Goal: Information Seeking & Learning: Learn about a topic

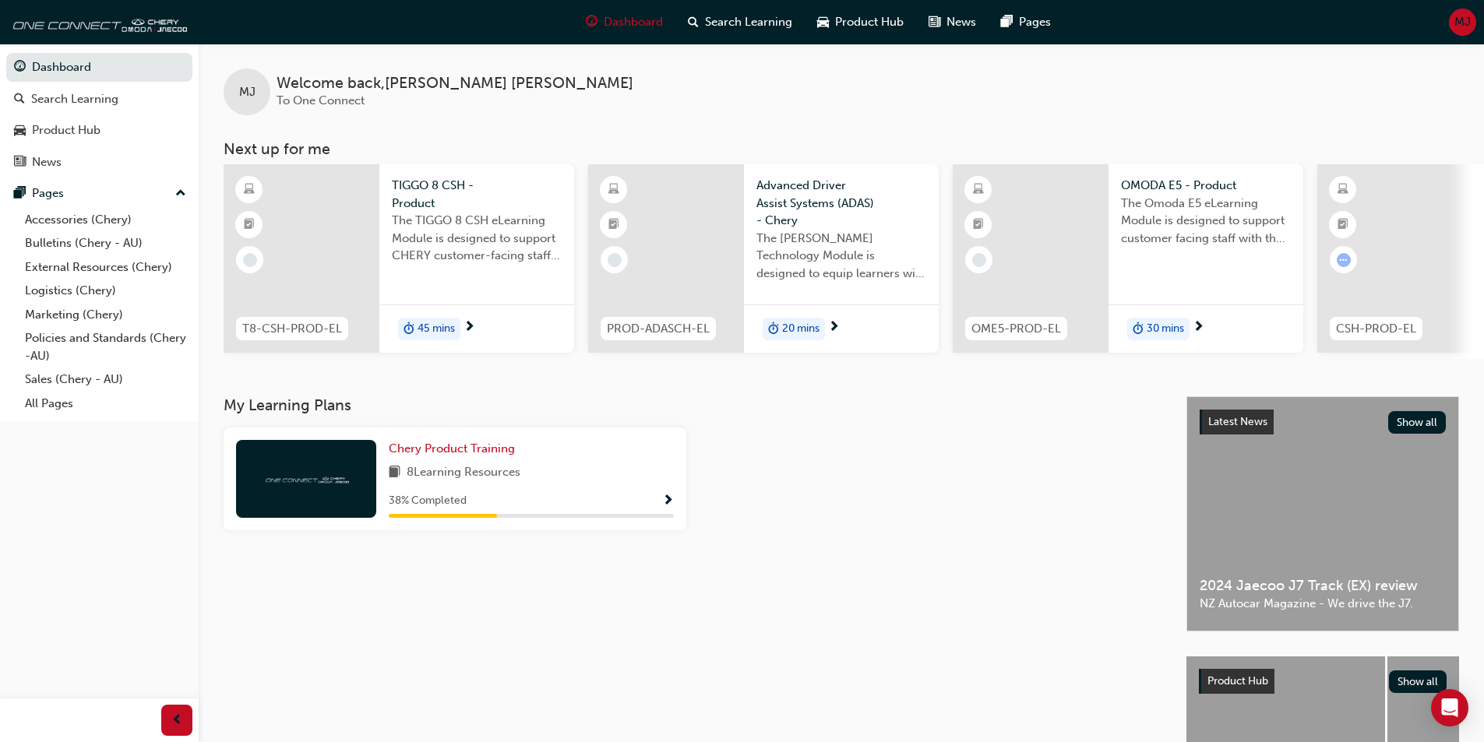
click at [1466, 16] on span "MJ" at bounding box center [1462, 22] width 16 height 18
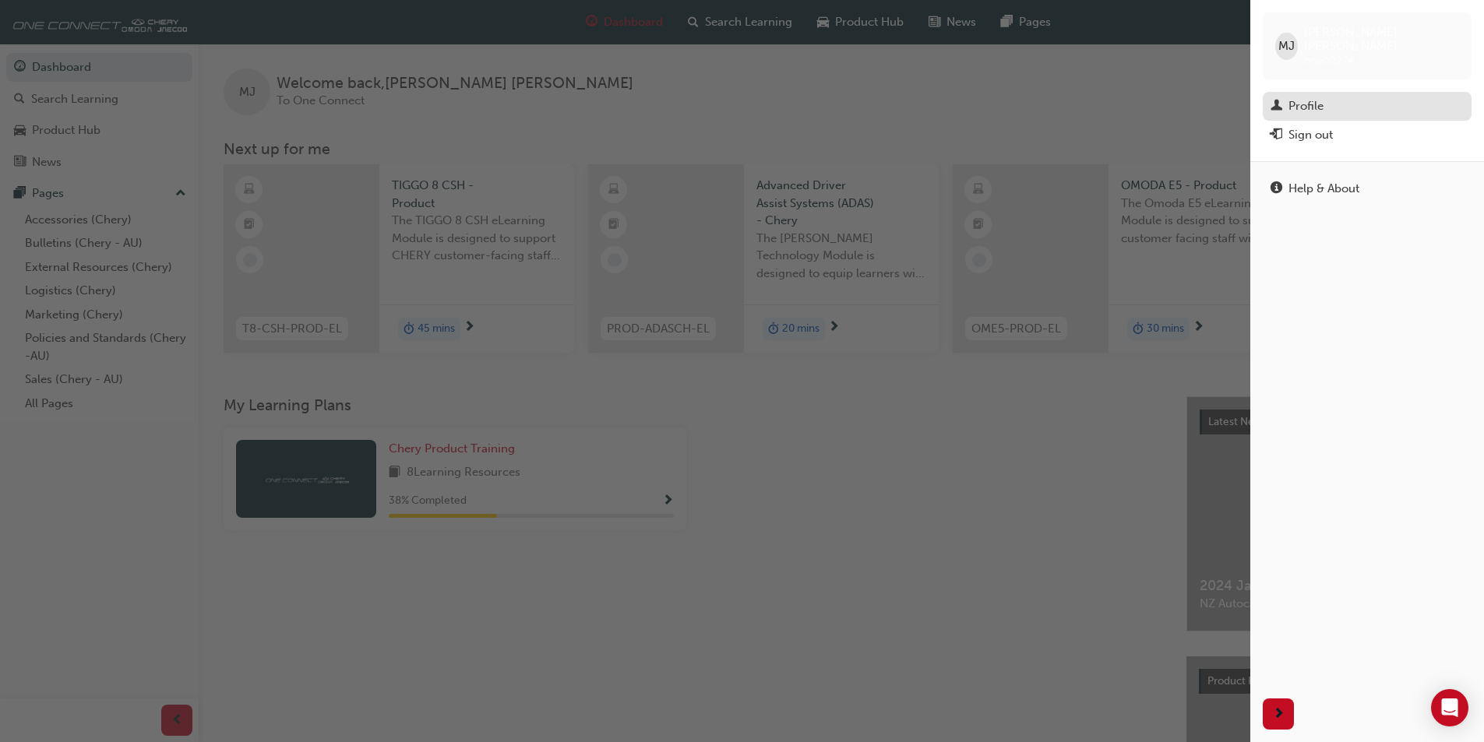
click at [1315, 97] on div "Profile" at bounding box center [1305, 106] width 35 height 18
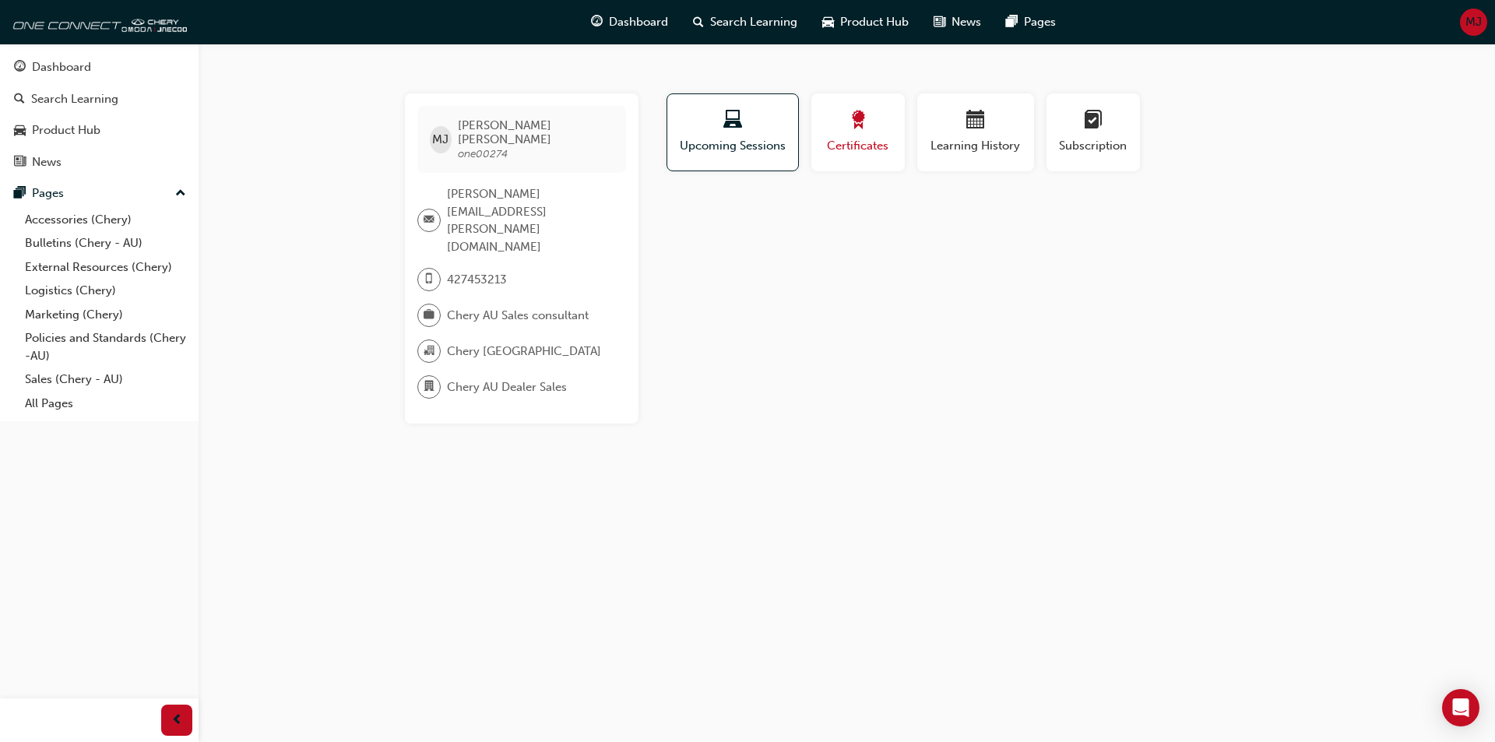
click at [863, 117] on span "award-icon" at bounding box center [858, 121] width 19 height 21
click at [762, 140] on span "Upcoming Sessions" at bounding box center [732, 146] width 109 height 18
click at [949, 130] on div "button" at bounding box center [975, 123] width 93 height 24
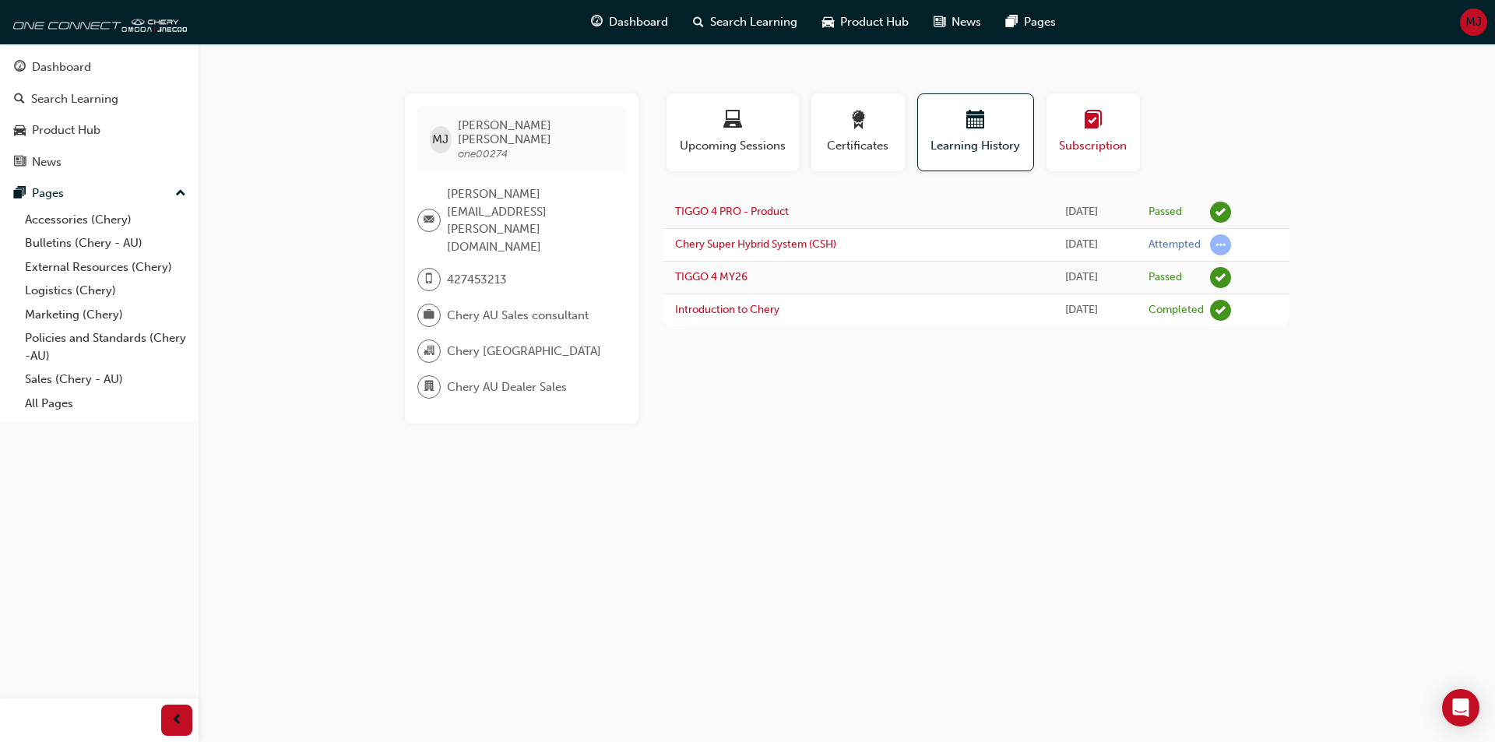
click at [1106, 129] on div "button" at bounding box center [1093, 123] width 70 height 24
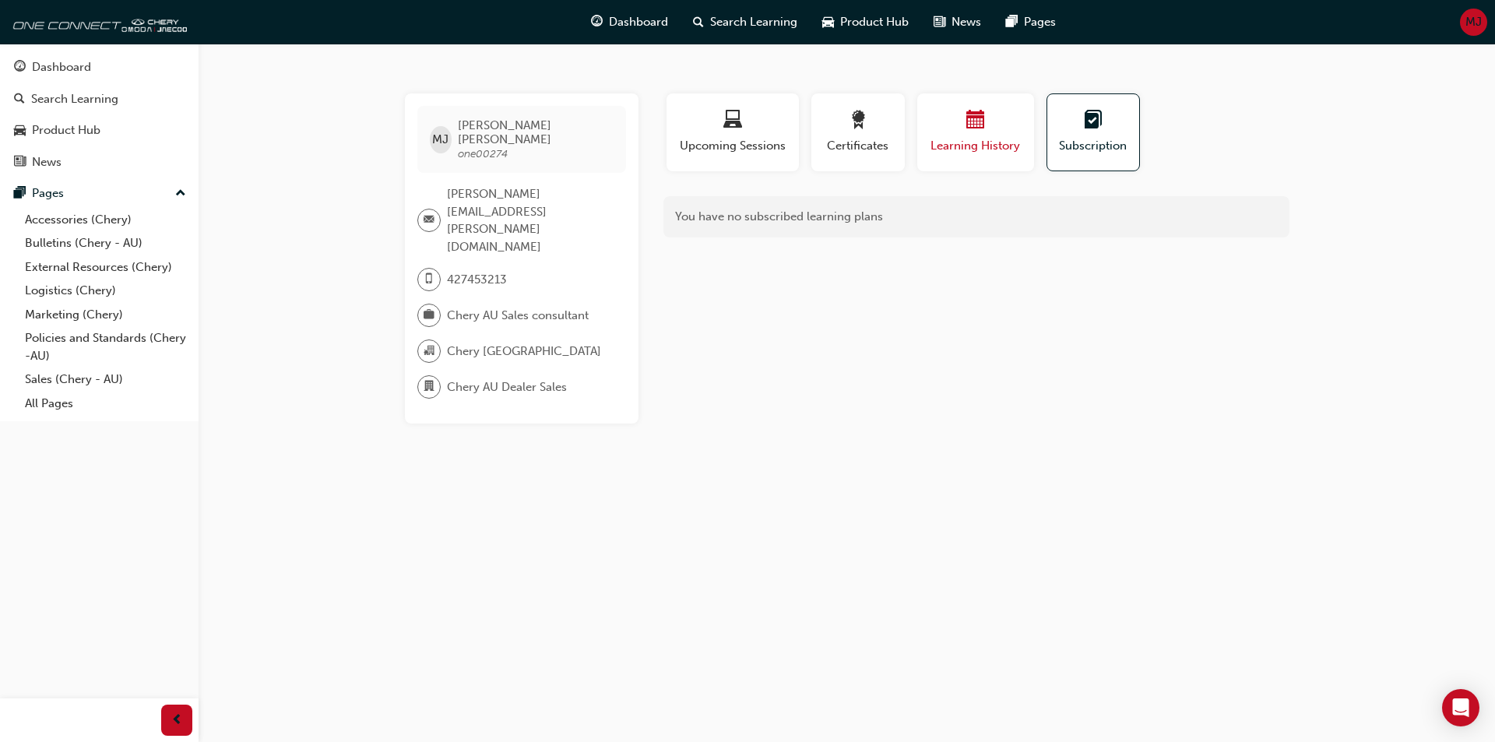
click at [976, 127] on span "calendar-icon" at bounding box center [976, 121] width 19 height 21
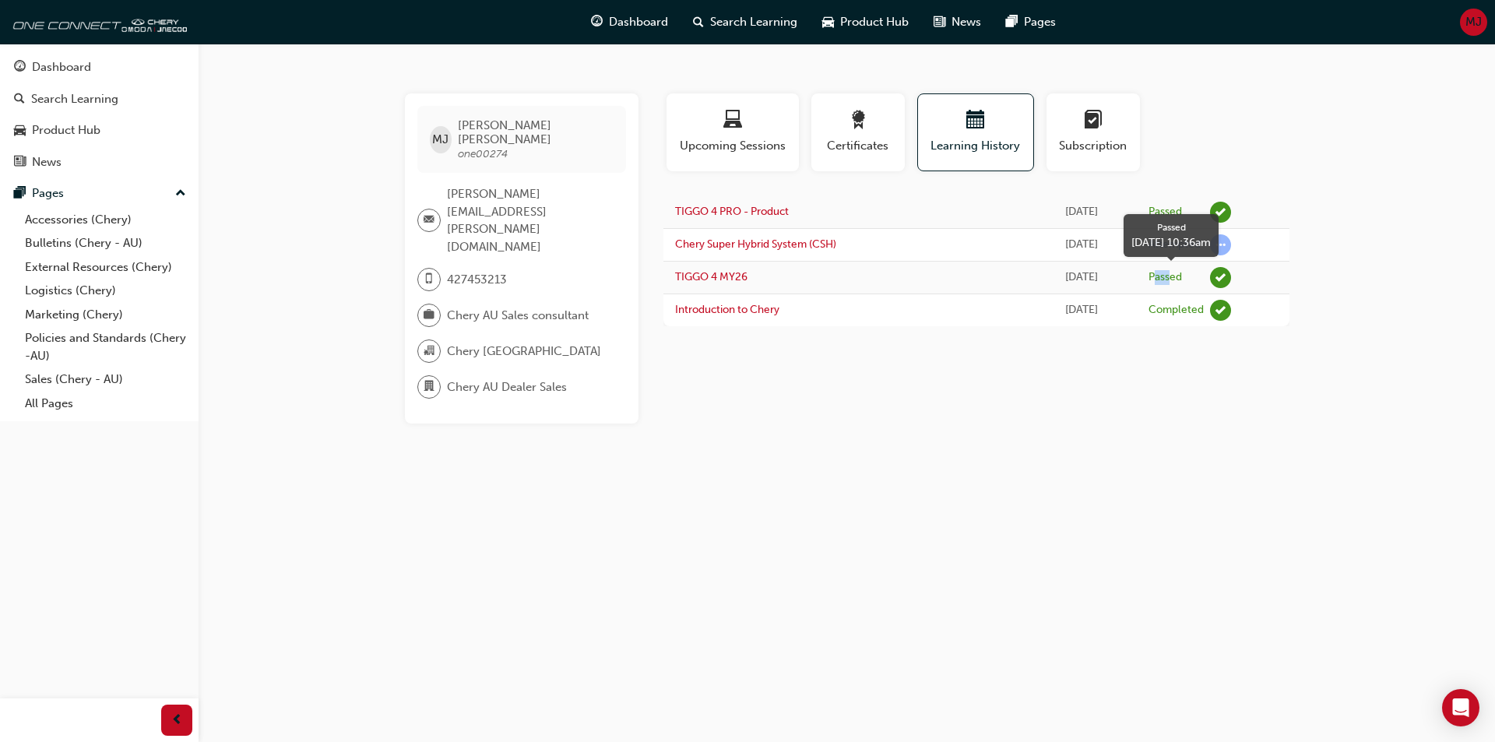
drag, startPoint x: 1167, startPoint y: 277, endPoint x: 1178, endPoint y: 273, distance: 11.6
click at [1178, 273] on div "Passed" at bounding box center [1165, 277] width 33 height 15
click at [956, 397] on div "[PERSON_NAME] one00274 [PERSON_NAME][EMAIL_ADDRESS][PERSON_NAME][DOMAIN_NAME] 4…" at bounding box center [747, 371] width 1495 height 742
click at [86, 69] on div "Dashboard" at bounding box center [61, 67] width 59 height 18
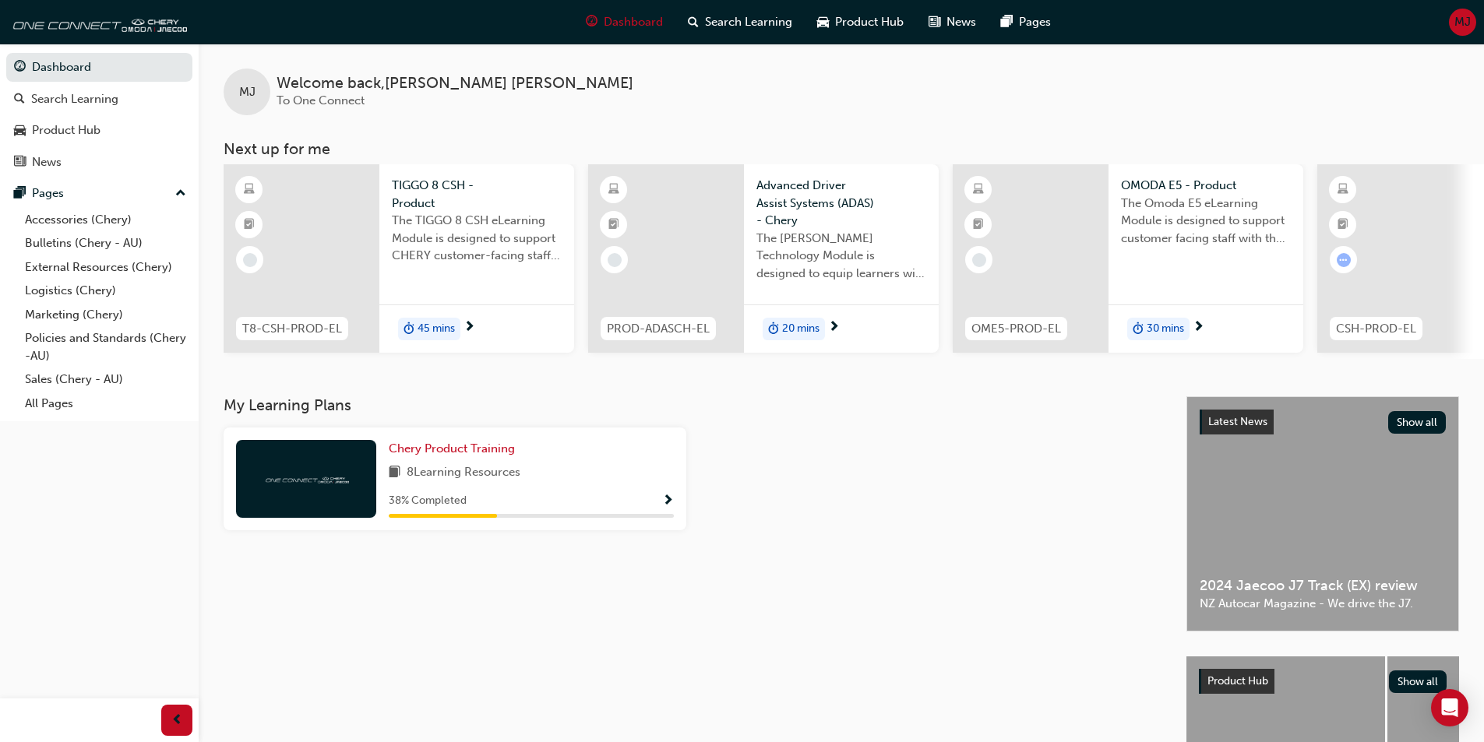
click at [497, 496] on div "Chery Product Training 8 Learning Resources 38 % Completed" at bounding box center [531, 479] width 285 height 78
click at [669, 509] on span "Show Progress" at bounding box center [668, 502] width 12 height 14
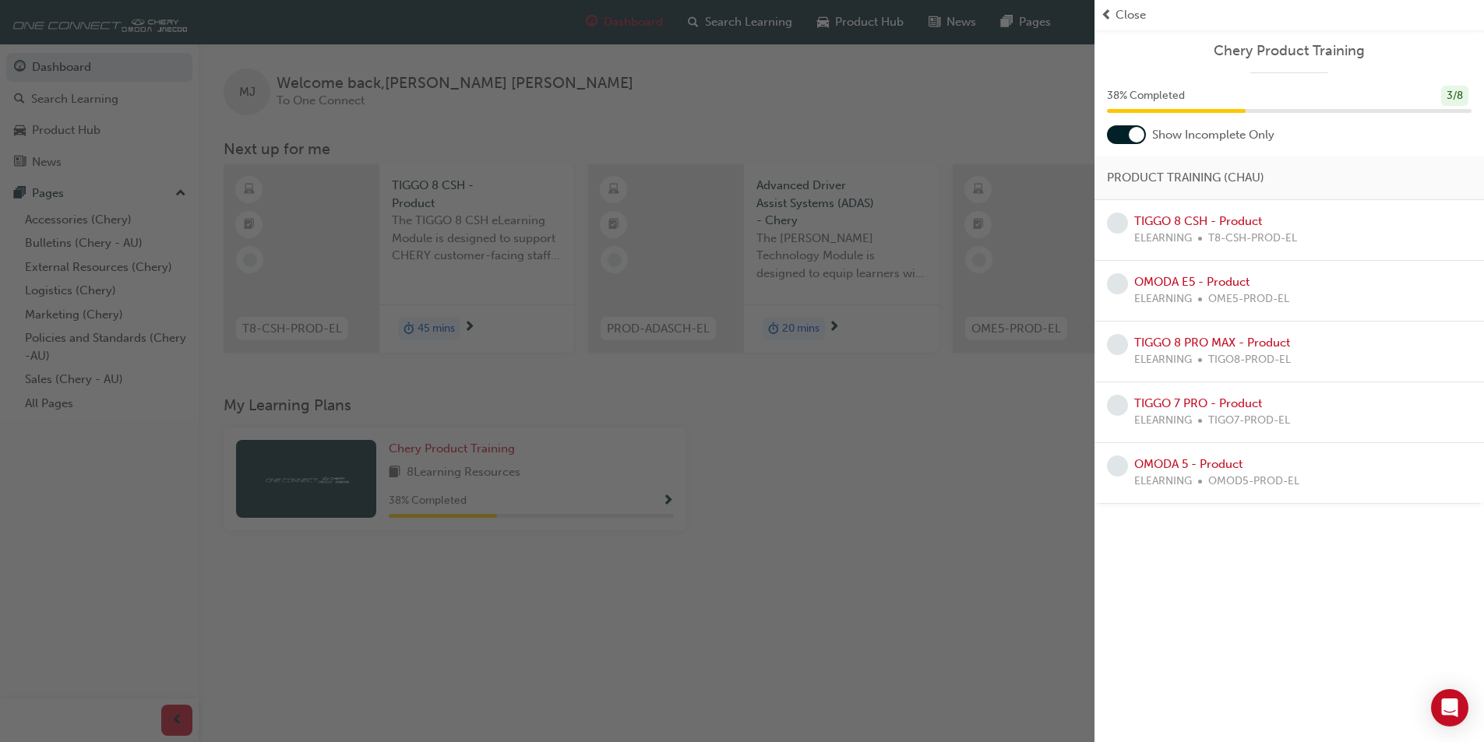
click at [809, 470] on div "button" at bounding box center [547, 371] width 1094 height 742
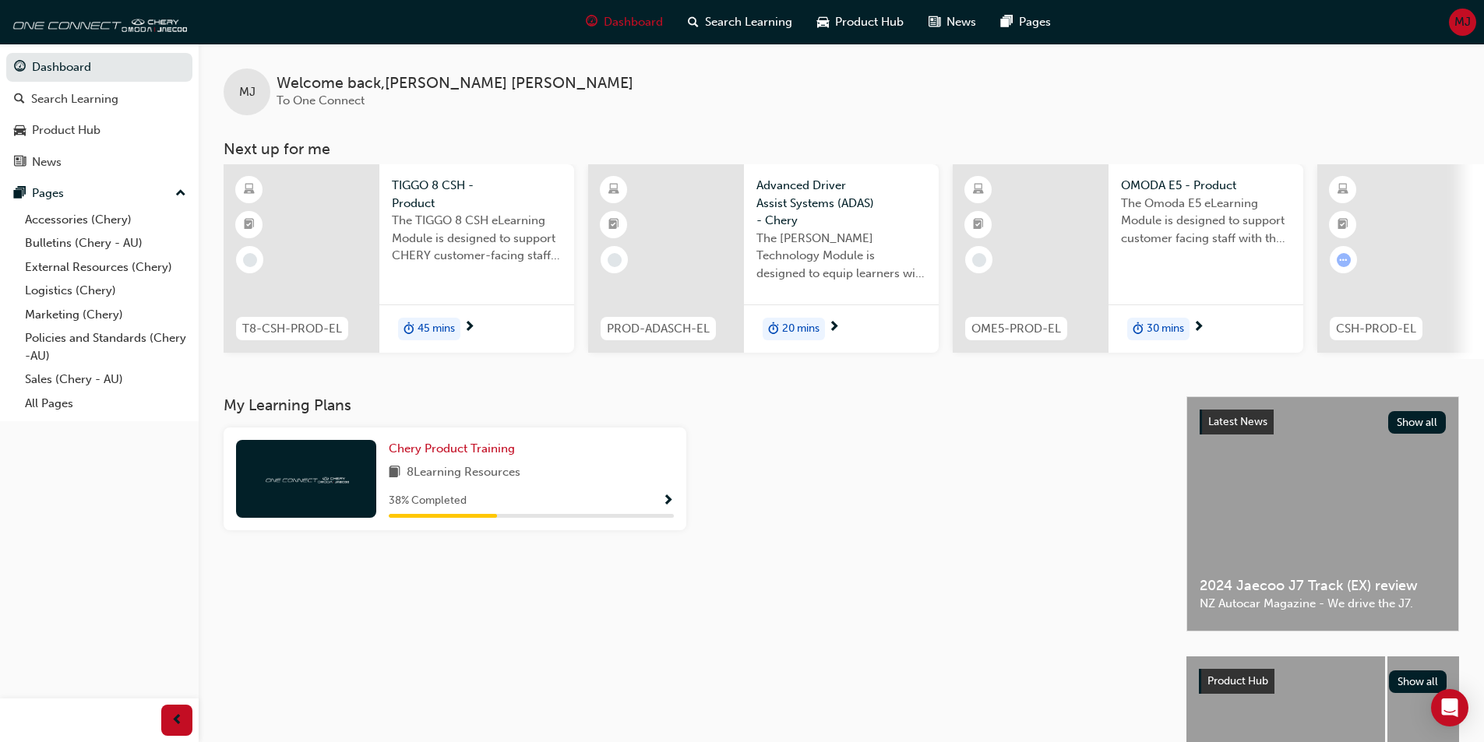
click at [581, 491] on div "Chery Product Training 8 Learning Resources 38 % Completed" at bounding box center [531, 479] width 285 height 78
click at [676, 502] on div "Chery Product Training 8 Learning Resources 38 % Completed" at bounding box center [455, 479] width 463 height 103
click at [660, 504] on div "38 % Completed" at bounding box center [531, 500] width 285 height 19
click at [671, 503] on span "Show Progress" at bounding box center [668, 502] width 12 height 14
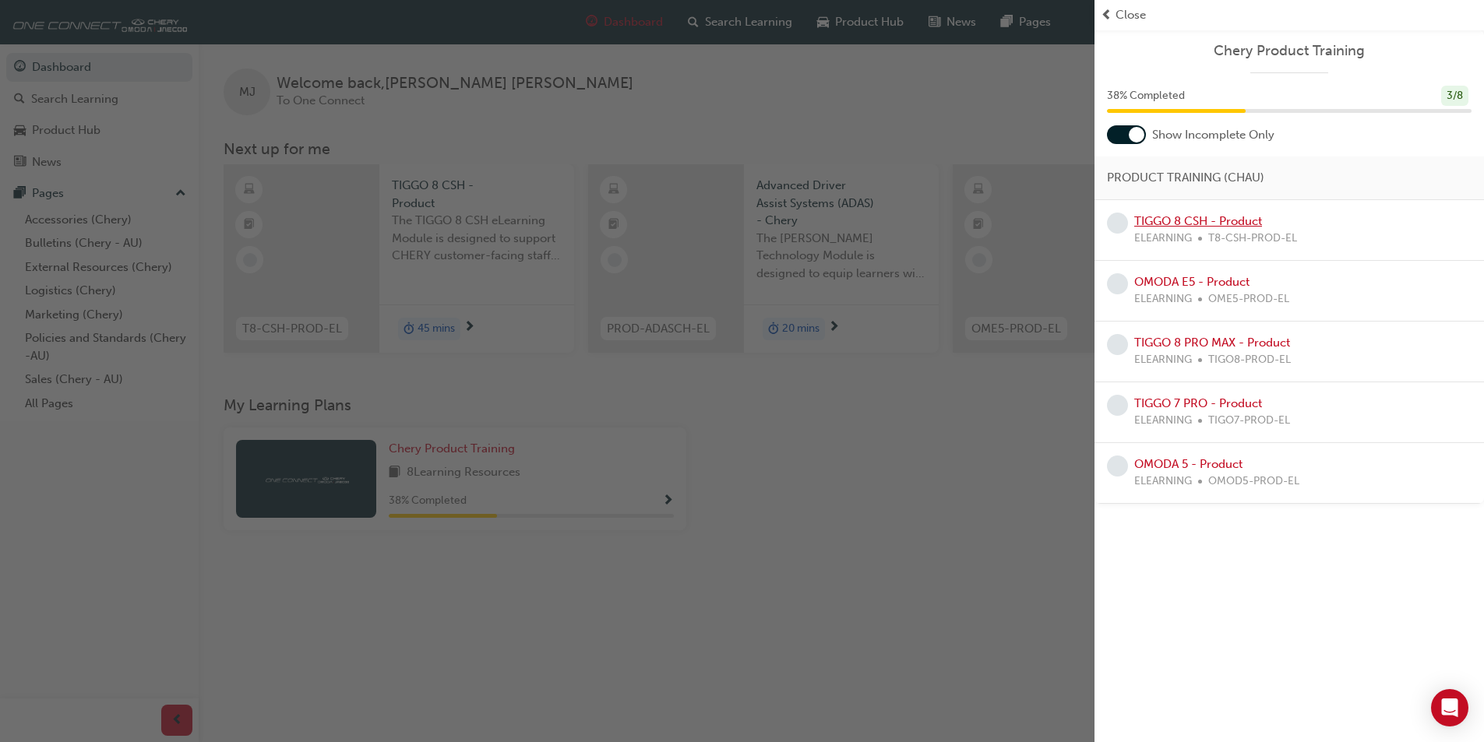
click at [1215, 225] on link "TIGGO 8 CSH - Product" at bounding box center [1198, 221] width 128 height 14
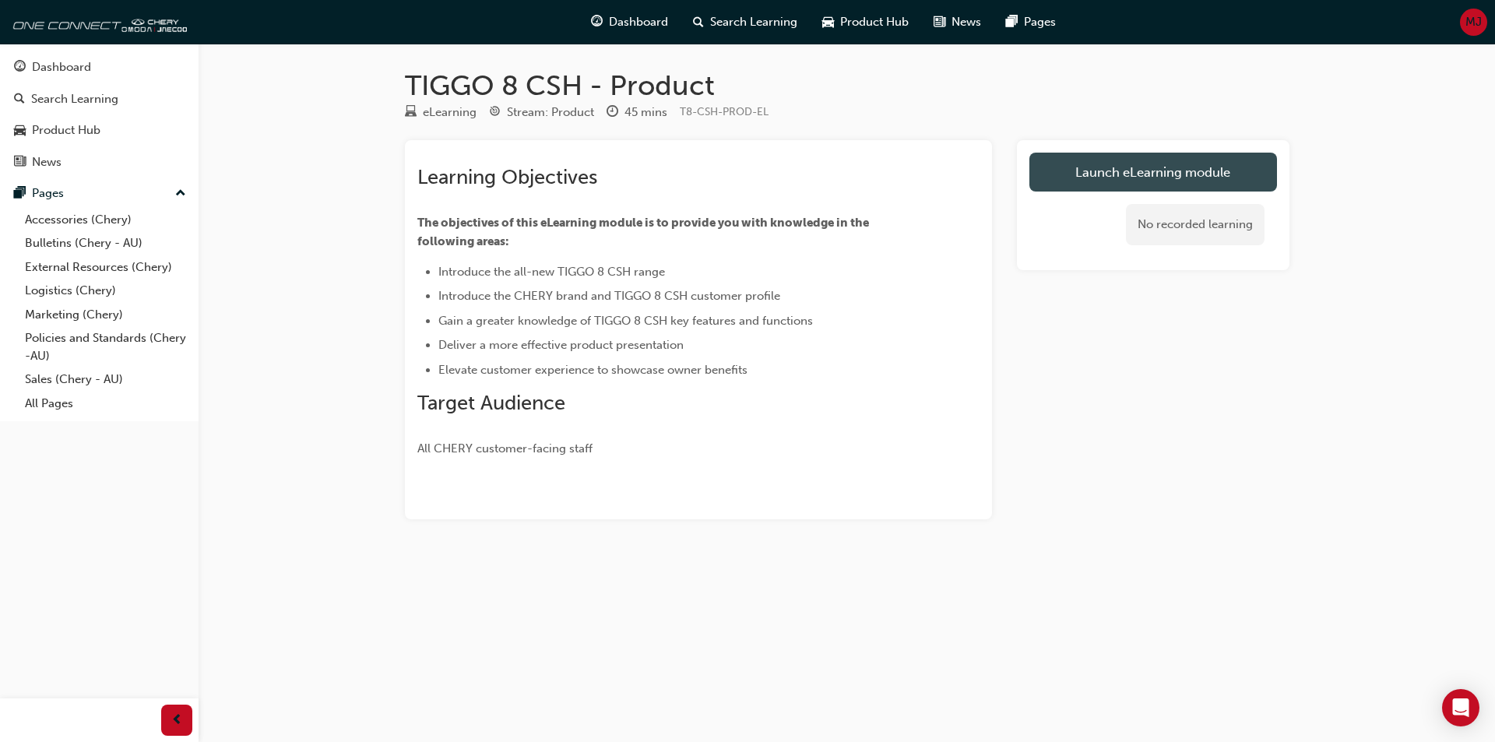
click at [1092, 178] on link "Launch eLearning module" at bounding box center [1154, 172] width 248 height 39
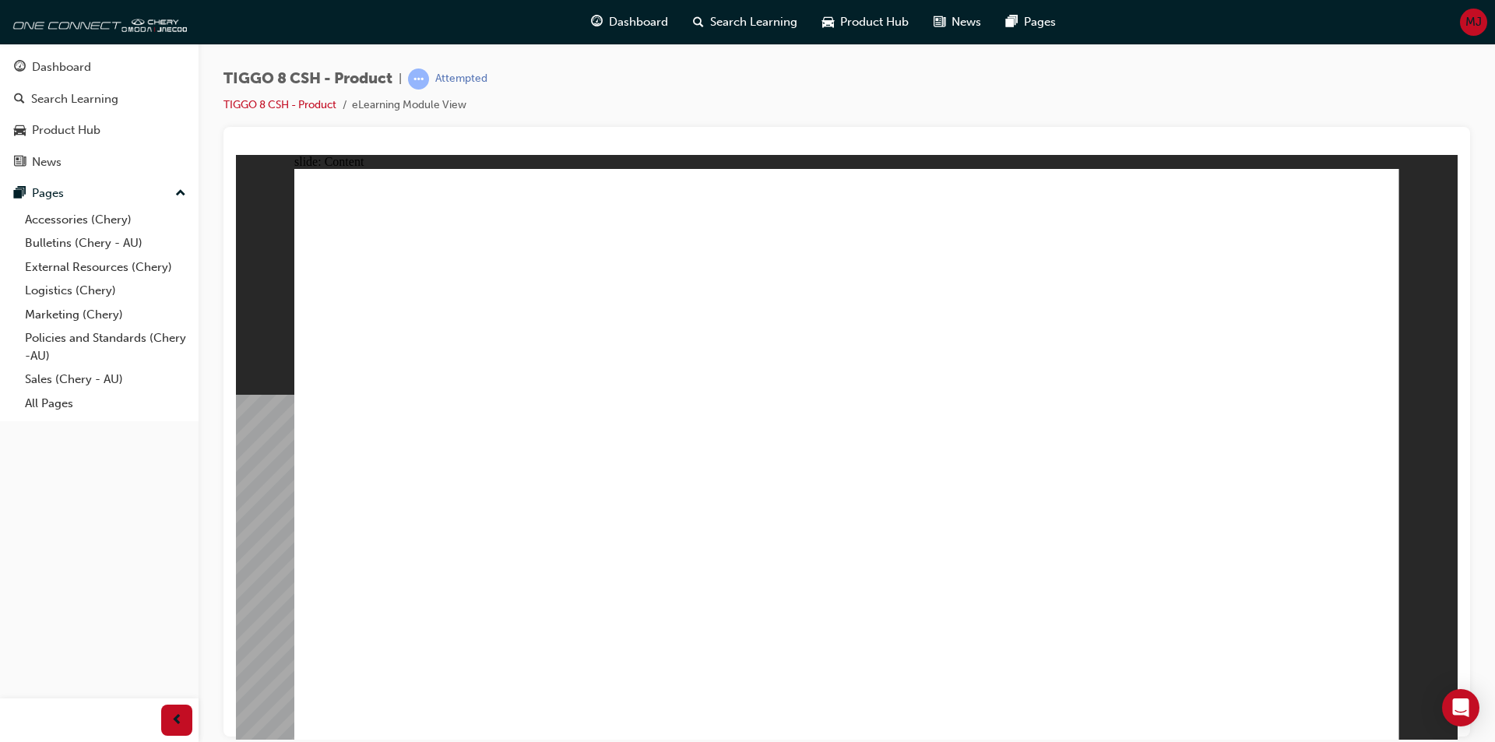
drag, startPoint x: 551, startPoint y: 296, endPoint x: 940, endPoint y: 347, distance: 391.9
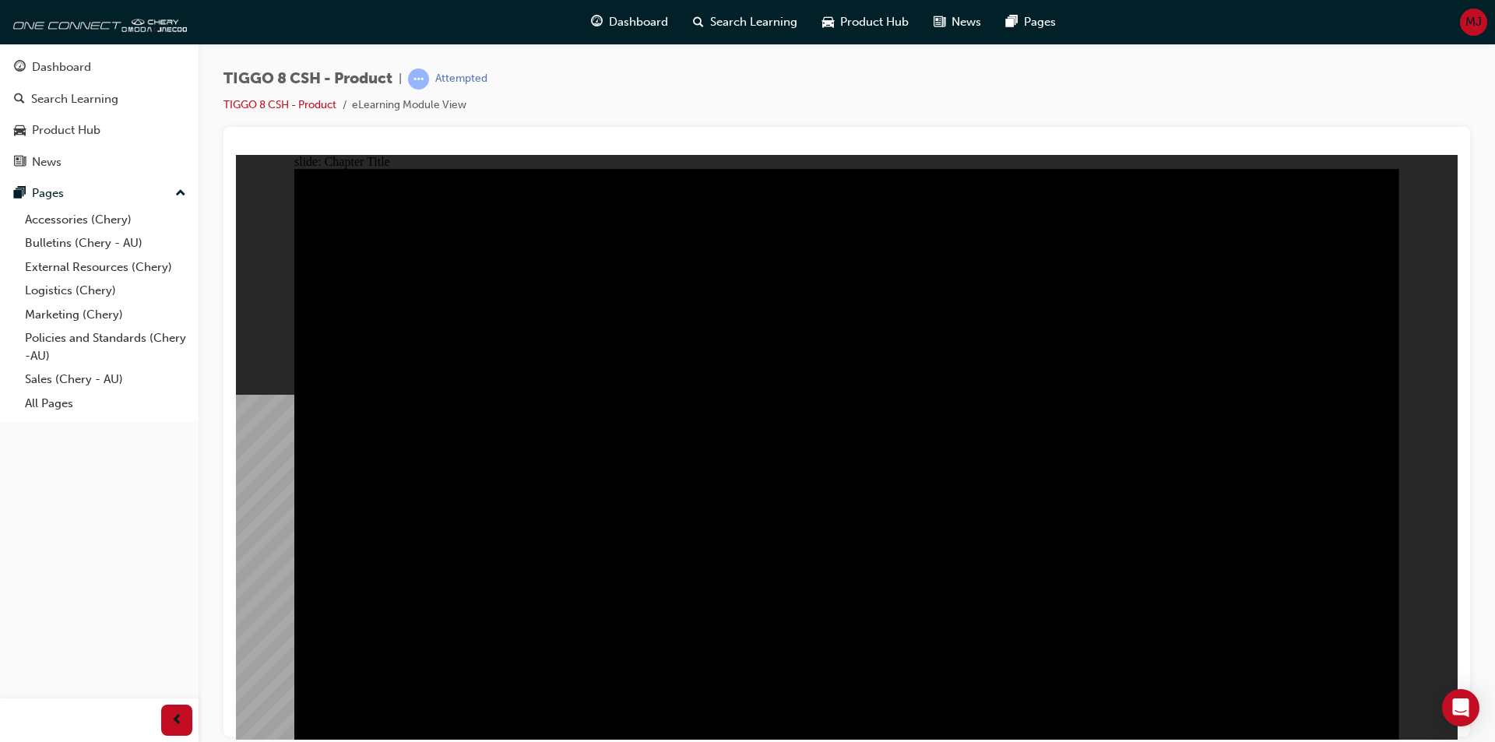
click at [148, 636] on div "Dashboard Search Learning Product Hub News Pages Pages Accessories (Chery) Bull…" at bounding box center [99, 351] width 199 height 703
drag, startPoint x: 1120, startPoint y: 345, endPoint x: 896, endPoint y: 362, distance: 224.2
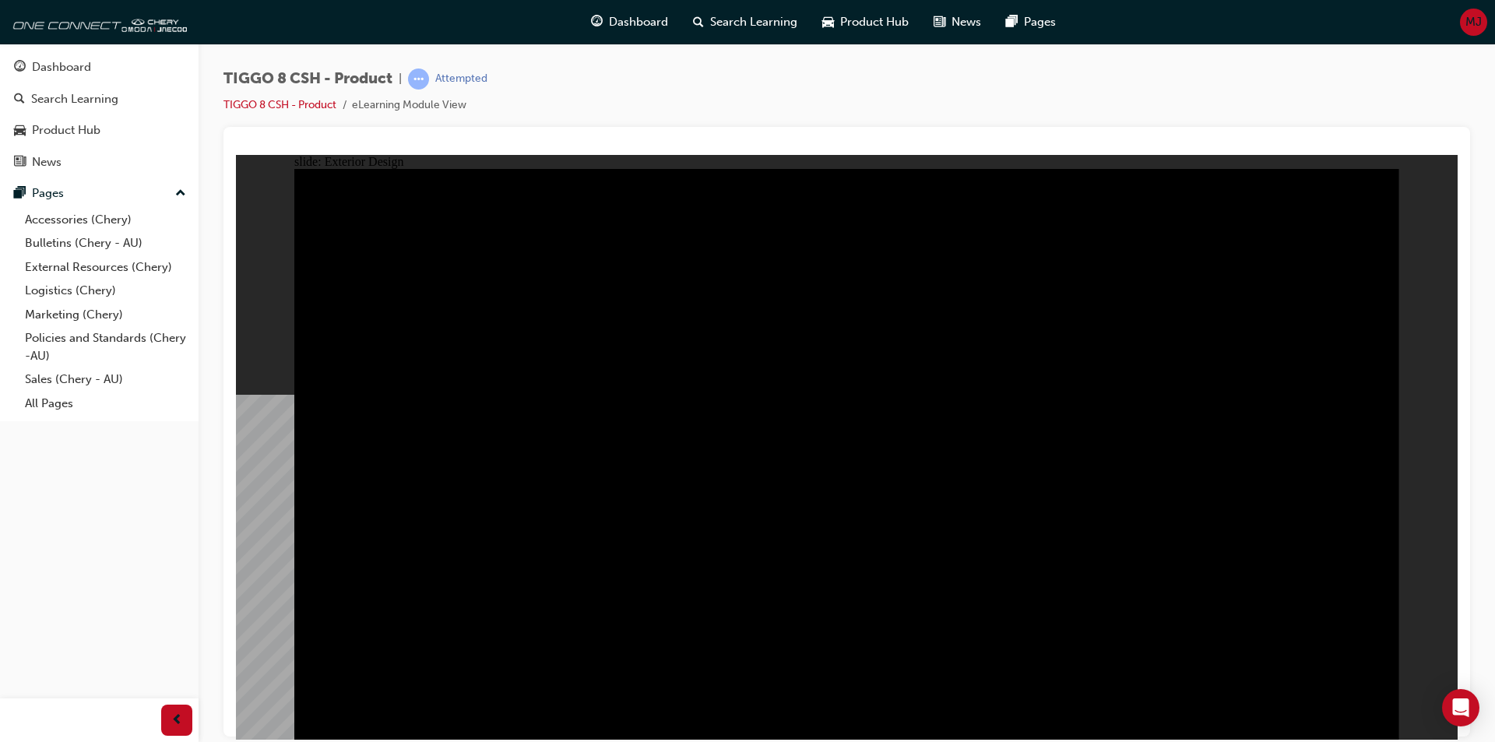
drag, startPoint x: 698, startPoint y: 409, endPoint x: 980, endPoint y: 435, distance: 283.1
drag, startPoint x: 1050, startPoint y: 496, endPoint x: 600, endPoint y: 384, distance: 463.9
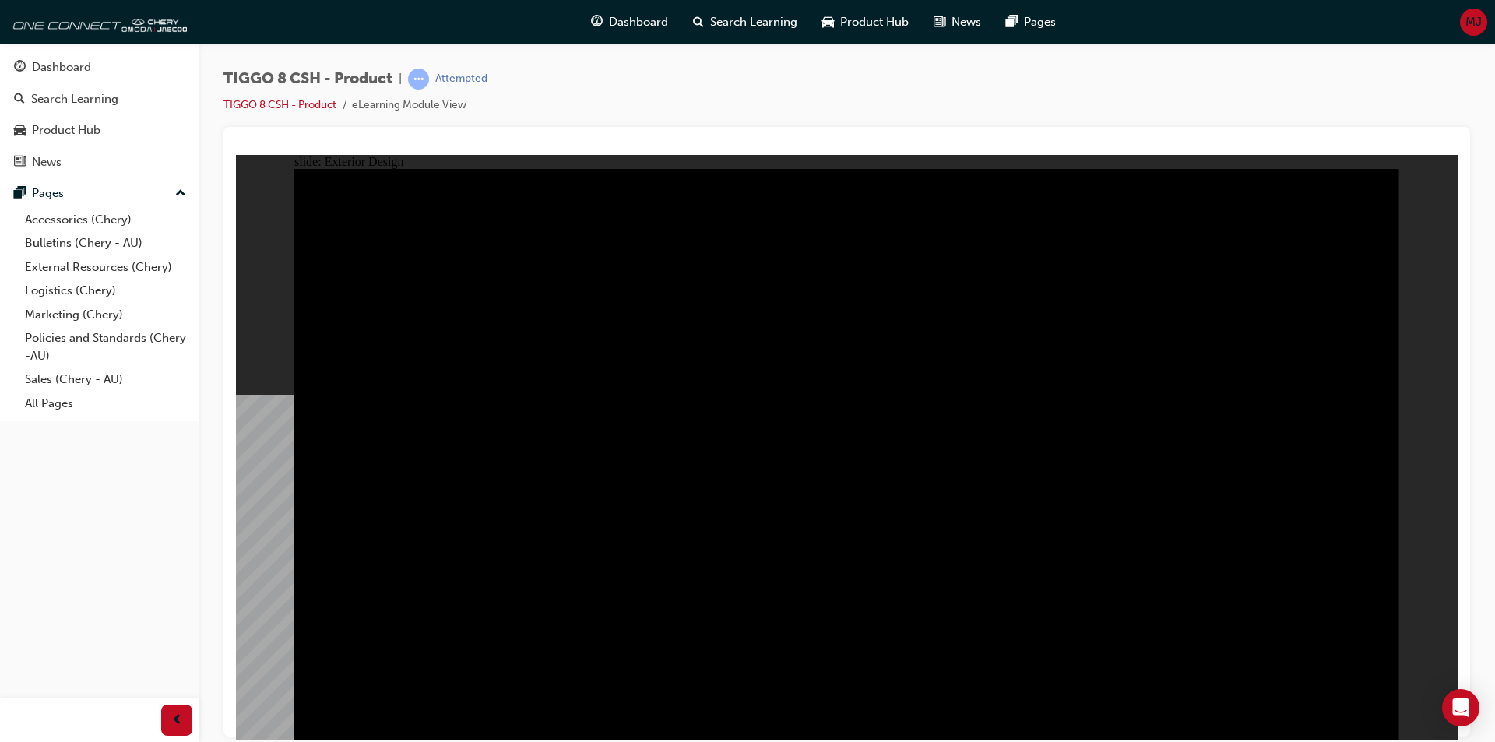
type input "23"
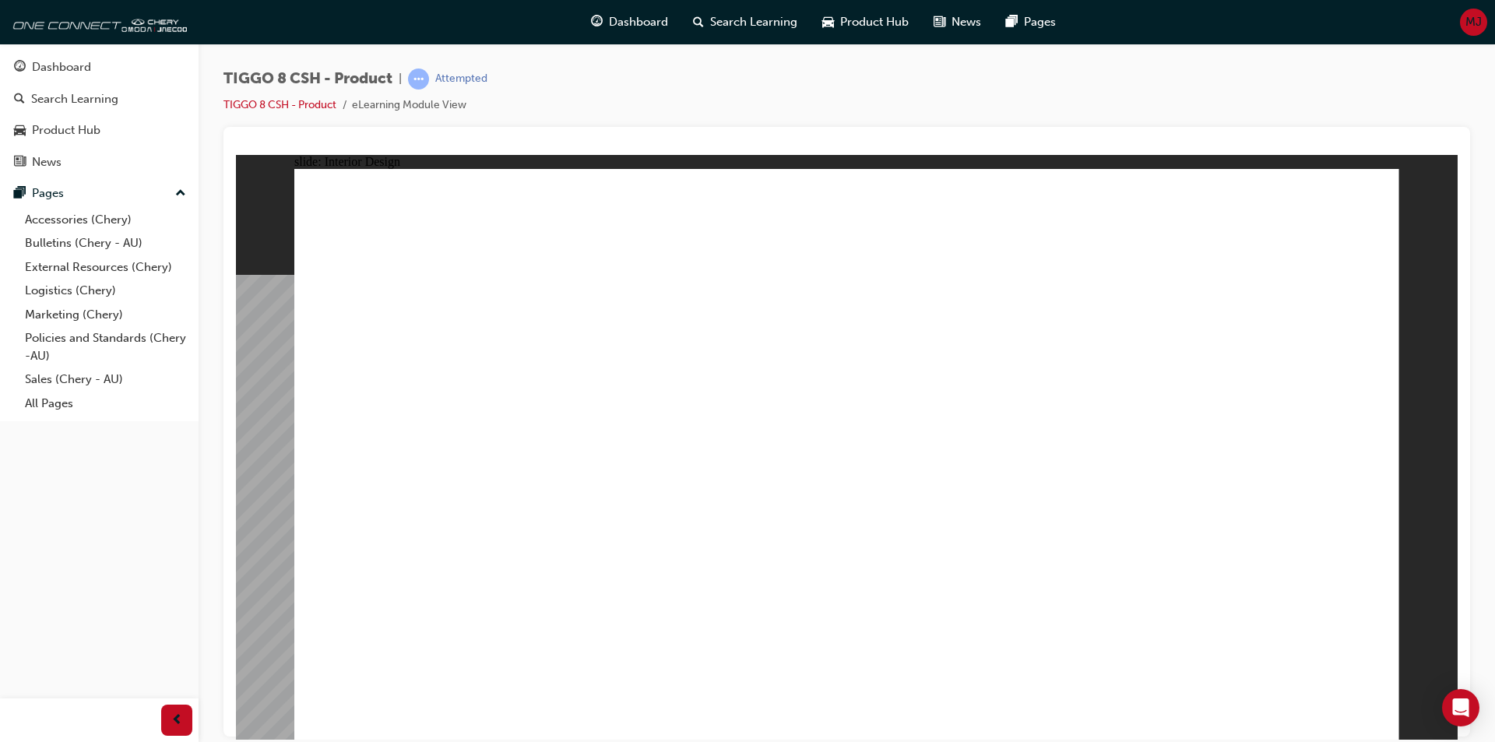
click at [916, 148] on div at bounding box center [847, 147] width 1222 height 16
drag, startPoint x: 745, startPoint y: 548, endPoint x: 735, endPoint y: 550, distance: 10.4
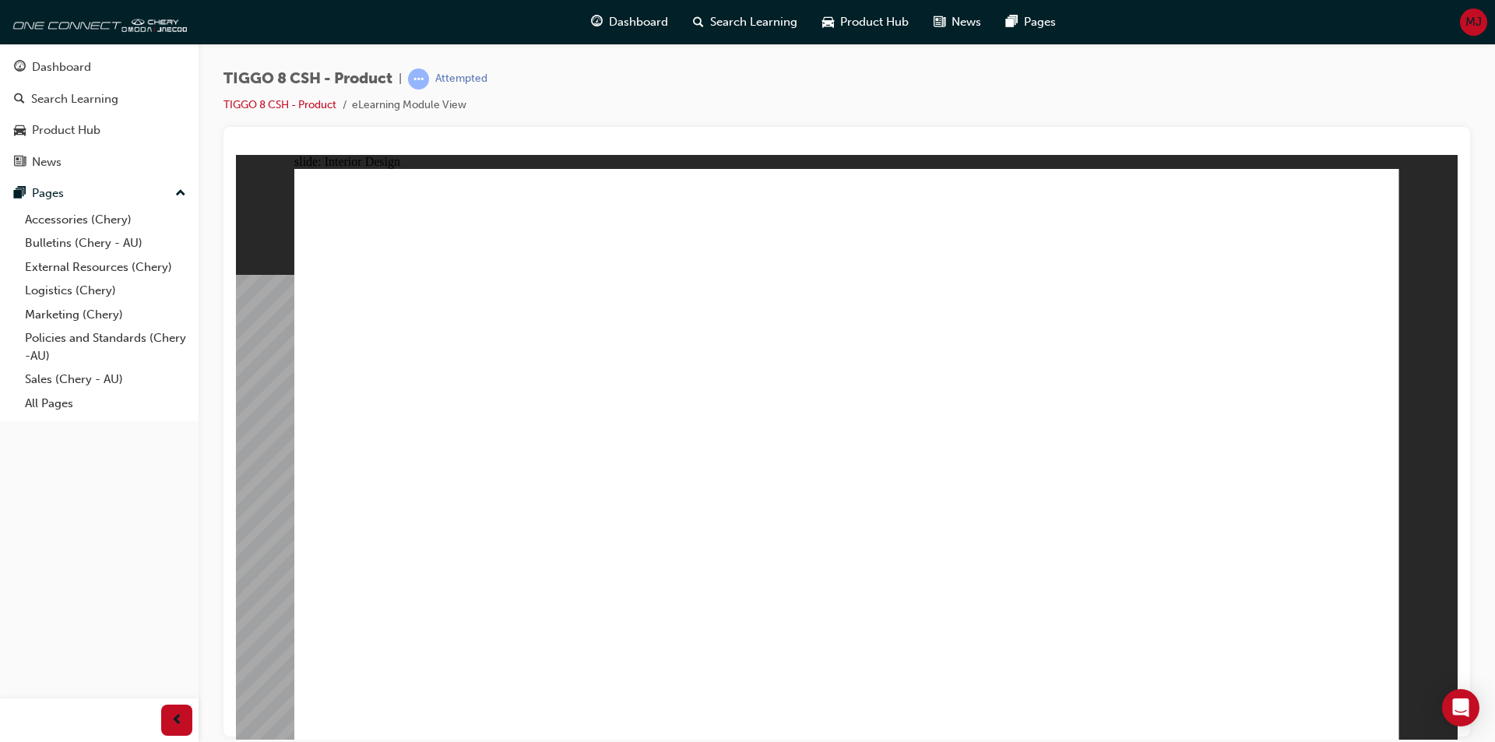
drag, startPoint x: 1233, startPoint y: 228, endPoint x: 1241, endPoint y: 230, distance: 8.7
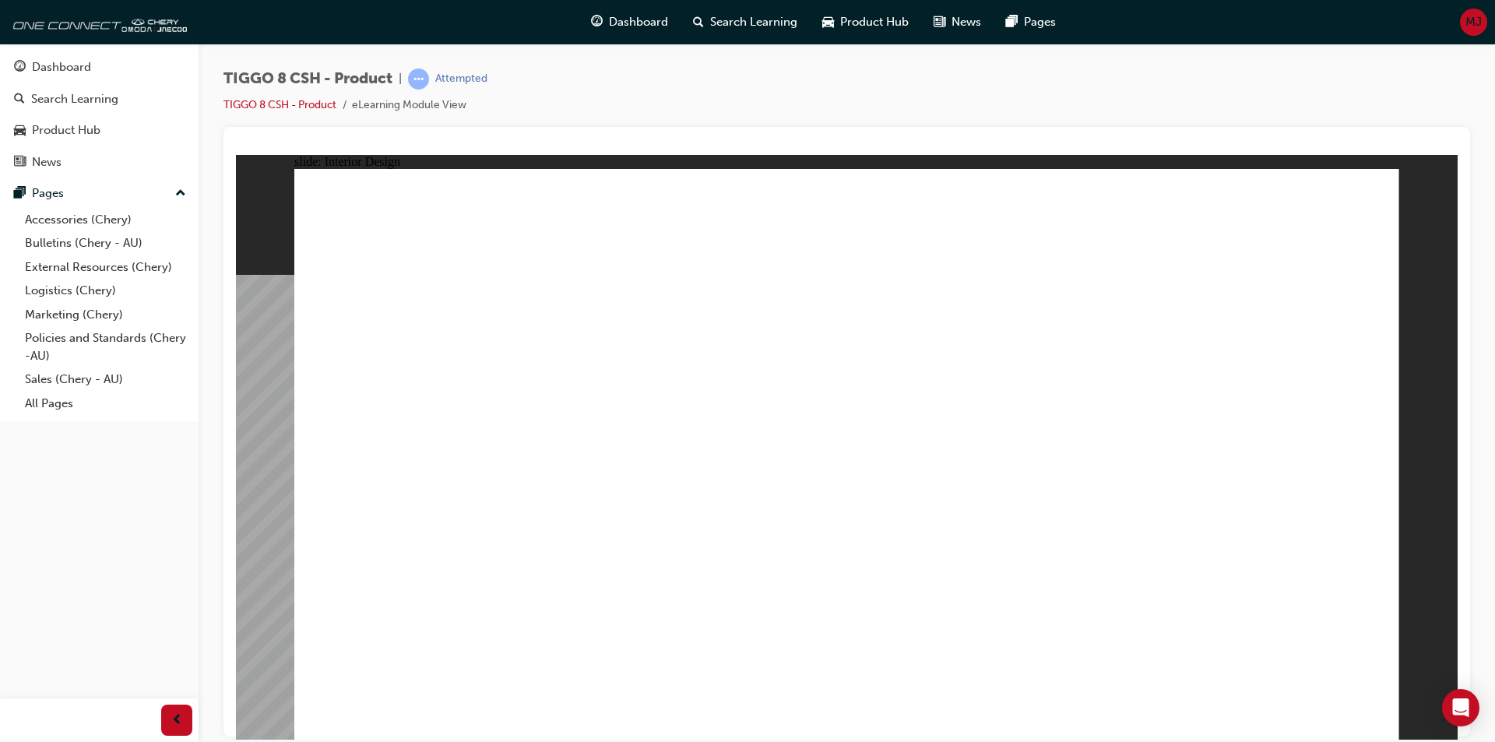
drag, startPoint x: 724, startPoint y: 389, endPoint x: 658, endPoint y: 403, distance: 67.7
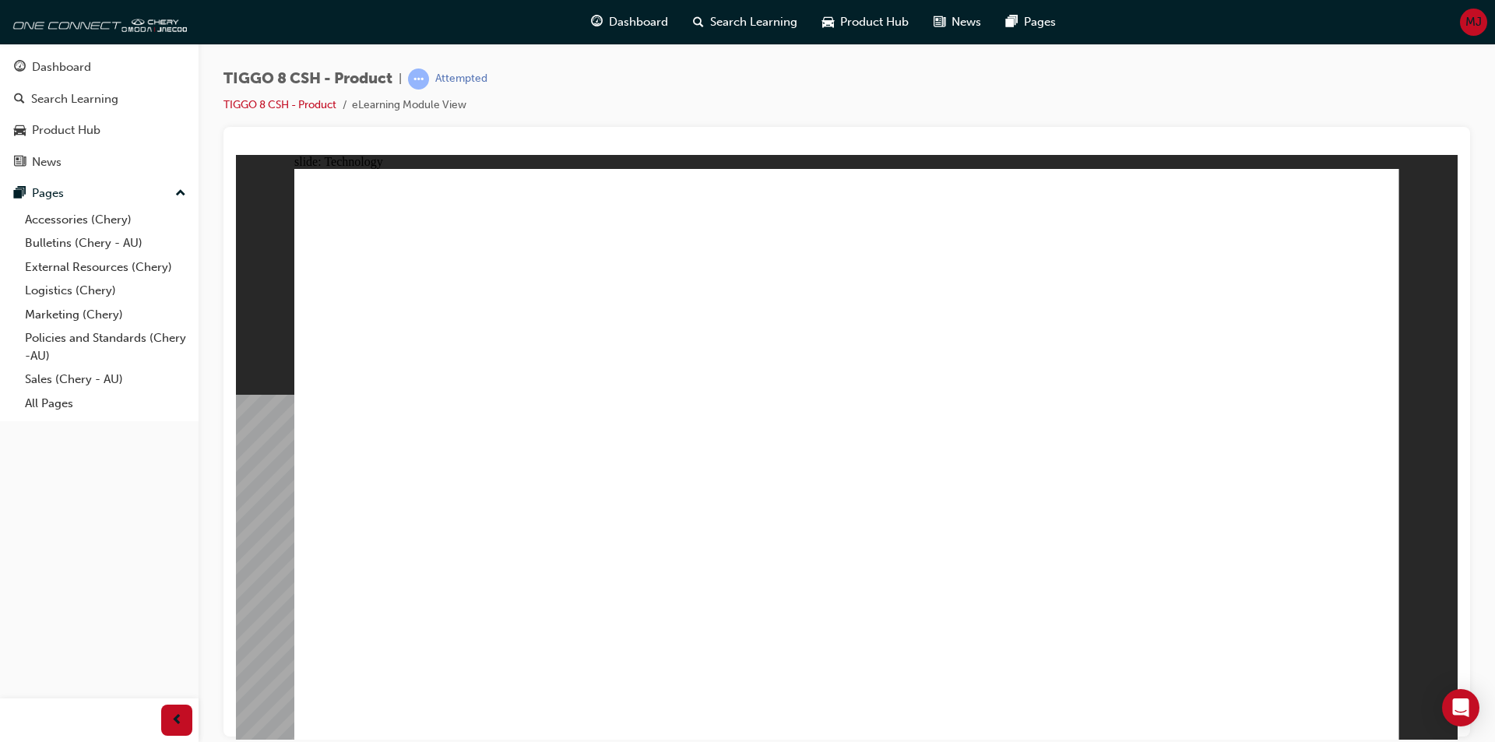
drag, startPoint x: 280, startPoint y: 492, endPoint x: 305, endPoint y: 494, distance: 24.2
click at [283, 492] on div "slide: Technology Rectangle 2 Rectangle 3 POWER TAILGATE • ULTIMATE* models are…" at bounding box center [847, 446] width 1222 height 585
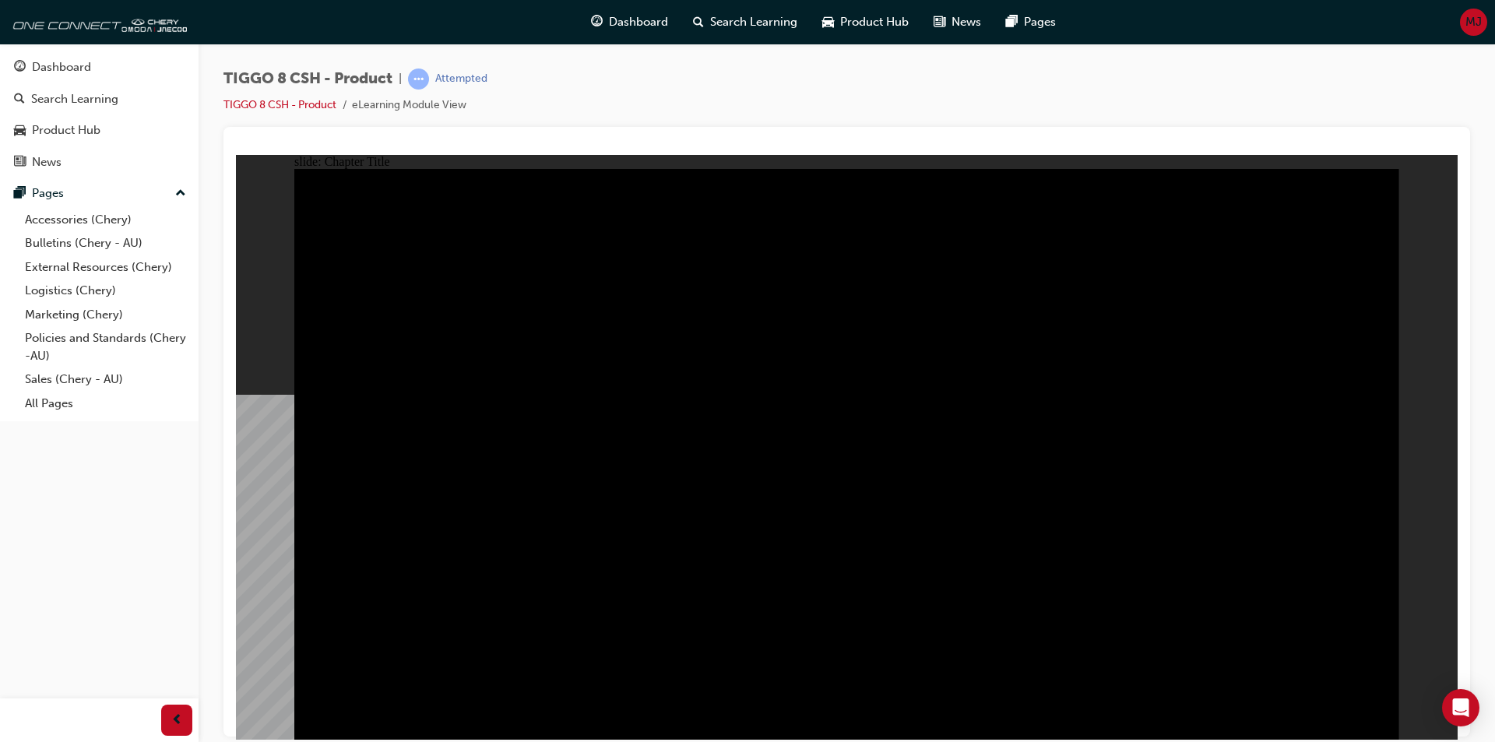
radio input "true"
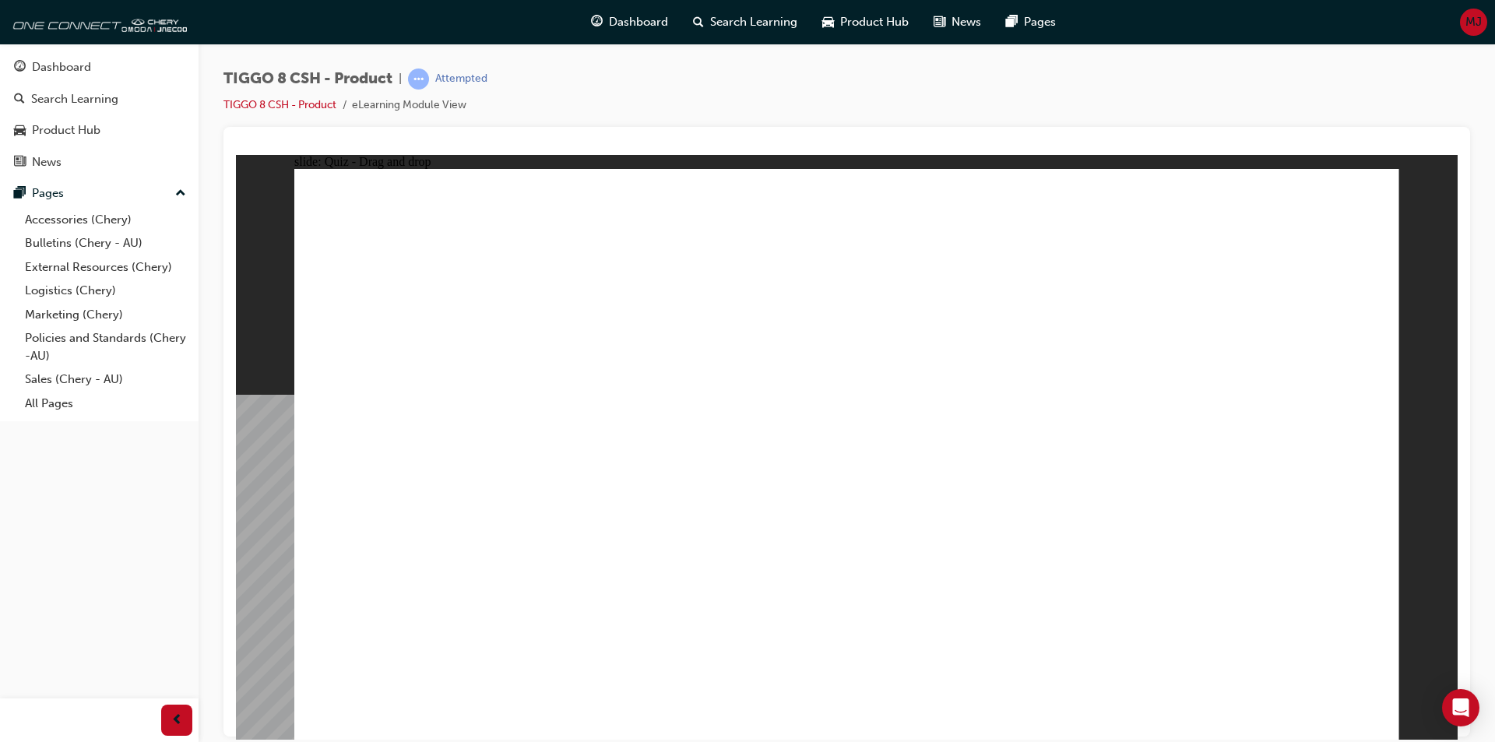
drag, startPoint x: 1127, startPoint y: 361, endPoint x: 1262, endPoint y: 499, distance: 192.8
drag, startPoint x: 918, startPoint y: 338, endPoint x: 854, endPoint y: 474, distance: 150.5
drag, startPoint x: 1053, startPoint y: 231, endPoint x: 1054, endPoint y: 243, distance: 11.7
drag, startPoint x: 795, startPoint y: 246, endPoint x: 1046, endPoint y: 510, distance: 364.2
drag, startPoint x: 1063, startPoint y: 229, endPoint x: 682, endPoint y: 476, distance: 453.9
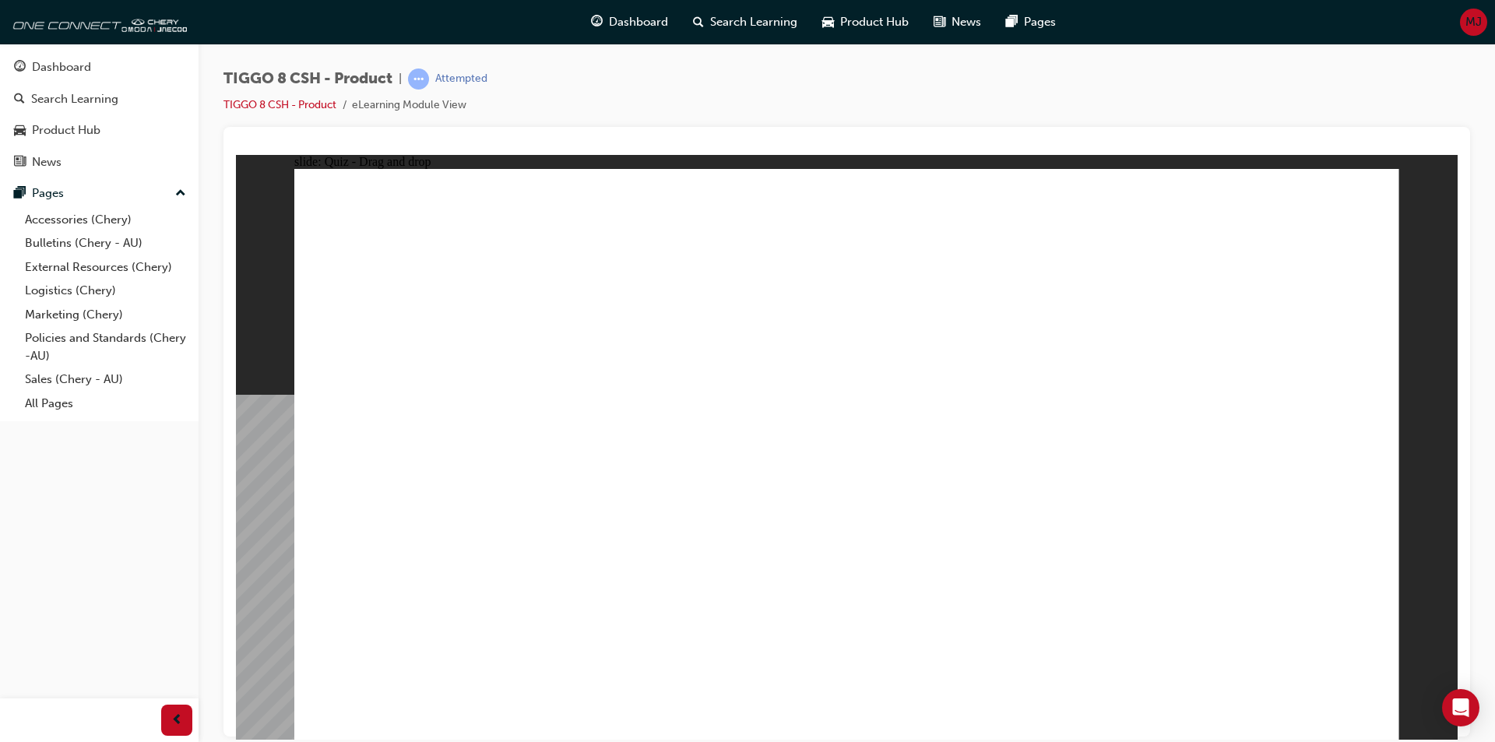
drag, startPoint x: 1288, startPoint y: 241, endPoint x: 489, endPoint y: 474, distance: 832.6
checkbox input "true"
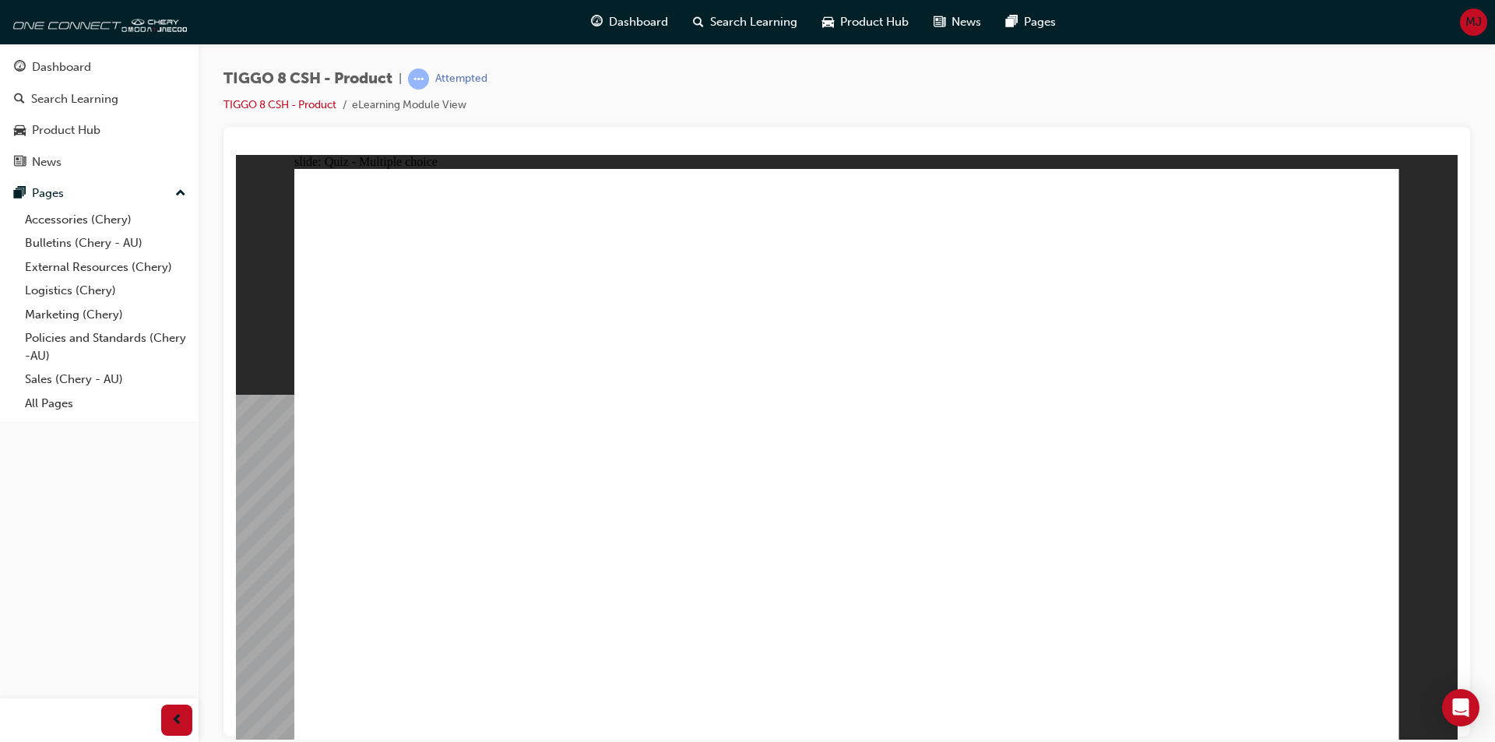
radio input "true"
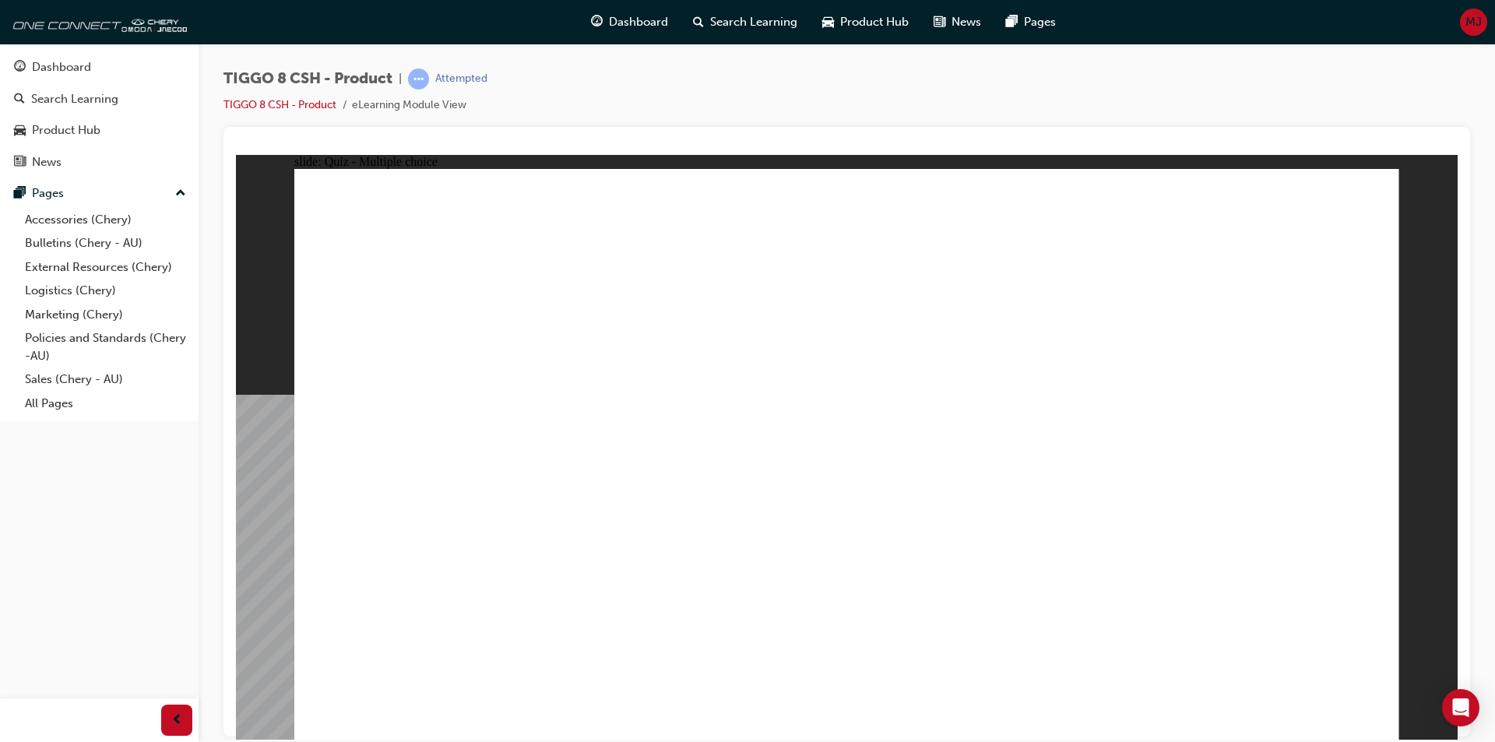
drag, startPoint x: 849, startPoint y: 228, endPoint x: 934, endPoint y: 501, distance: 285.5
drag, startPoint x: 858, startPoint y: 266, endPoint x: 955, endPoint y: 554, distance: 303.2
drag, startPoint x: 1040, startPoint y: 279, endPoint x: 1009, endPoint y: 589, distance: 311.5
drag, startPoint x: 1066, startPoint y: 260, endPoint x: 1078, endPoint y: 585, distance: 325.0
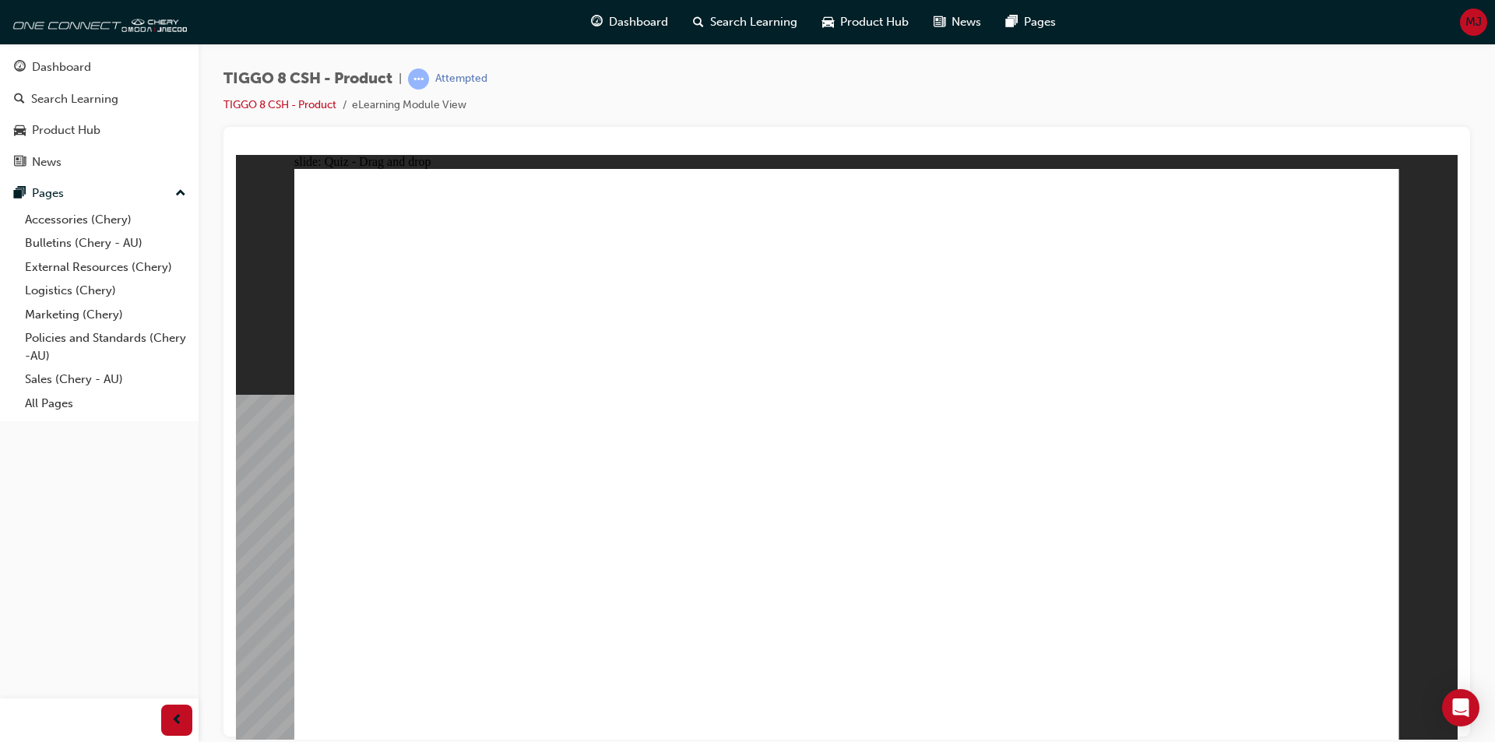
drag, startPoint x: 1270, startPoint y: 268, endPoint x: 1052, endPoint y: 593, distance: 390.8
drag, startPoint x: 1070, startPoint y: 372, endPoint x: 1153, endPoint y: 517, distance: 166.7
drag, startPoint x: 1267, startPoint y: 236, endPoint x: 1076, endPoint y: 593, distance: 404.5
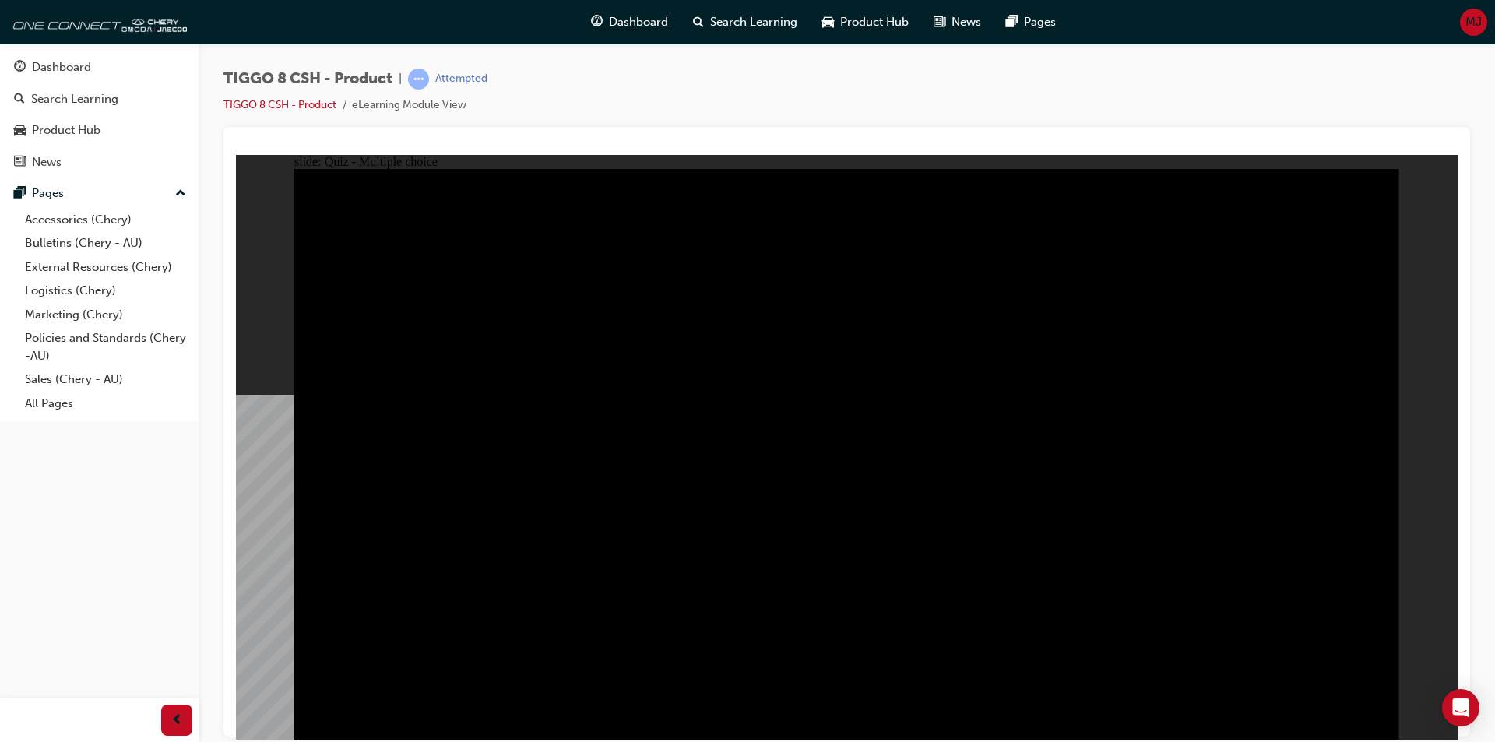
radio input "true"
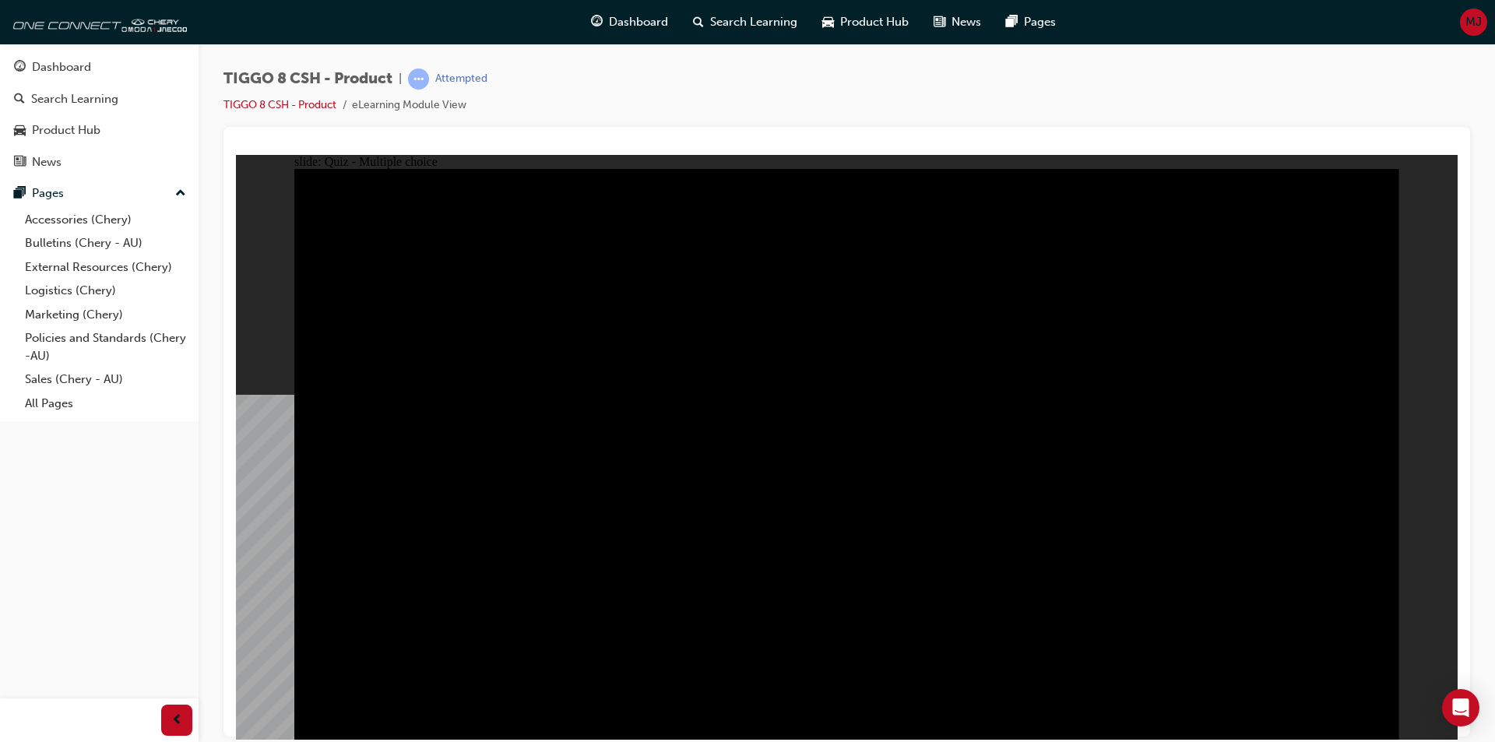
radio input "true"
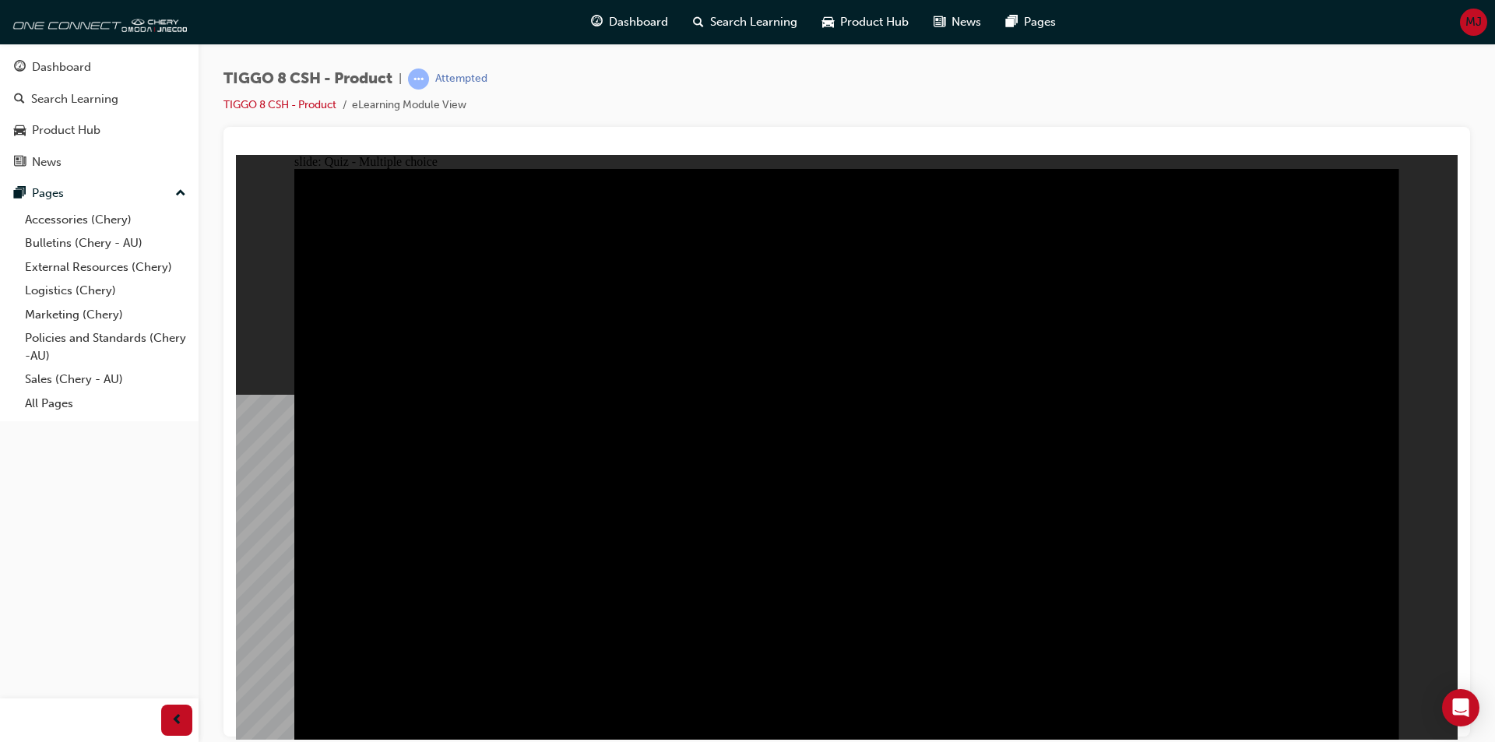
checkbox input "true"
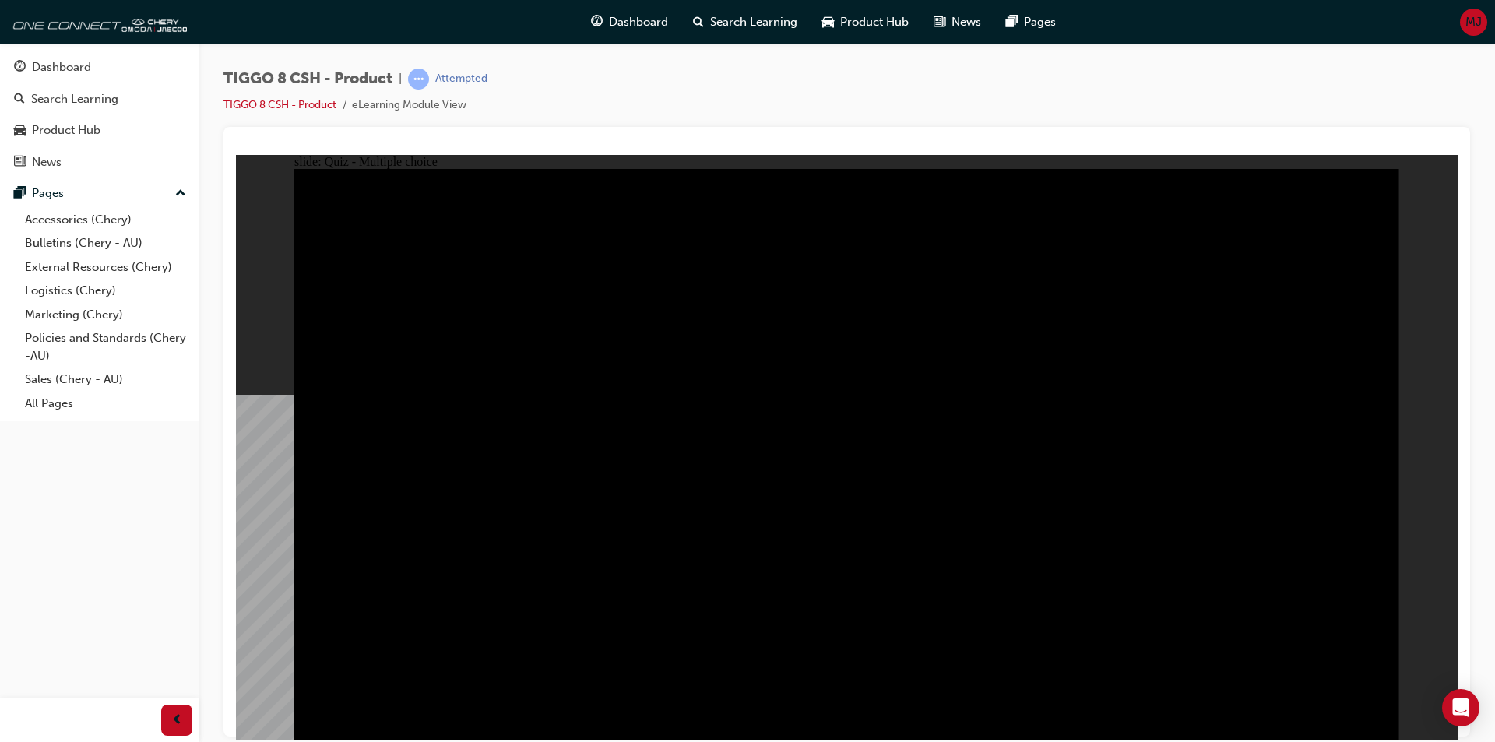
checkbox input "true"
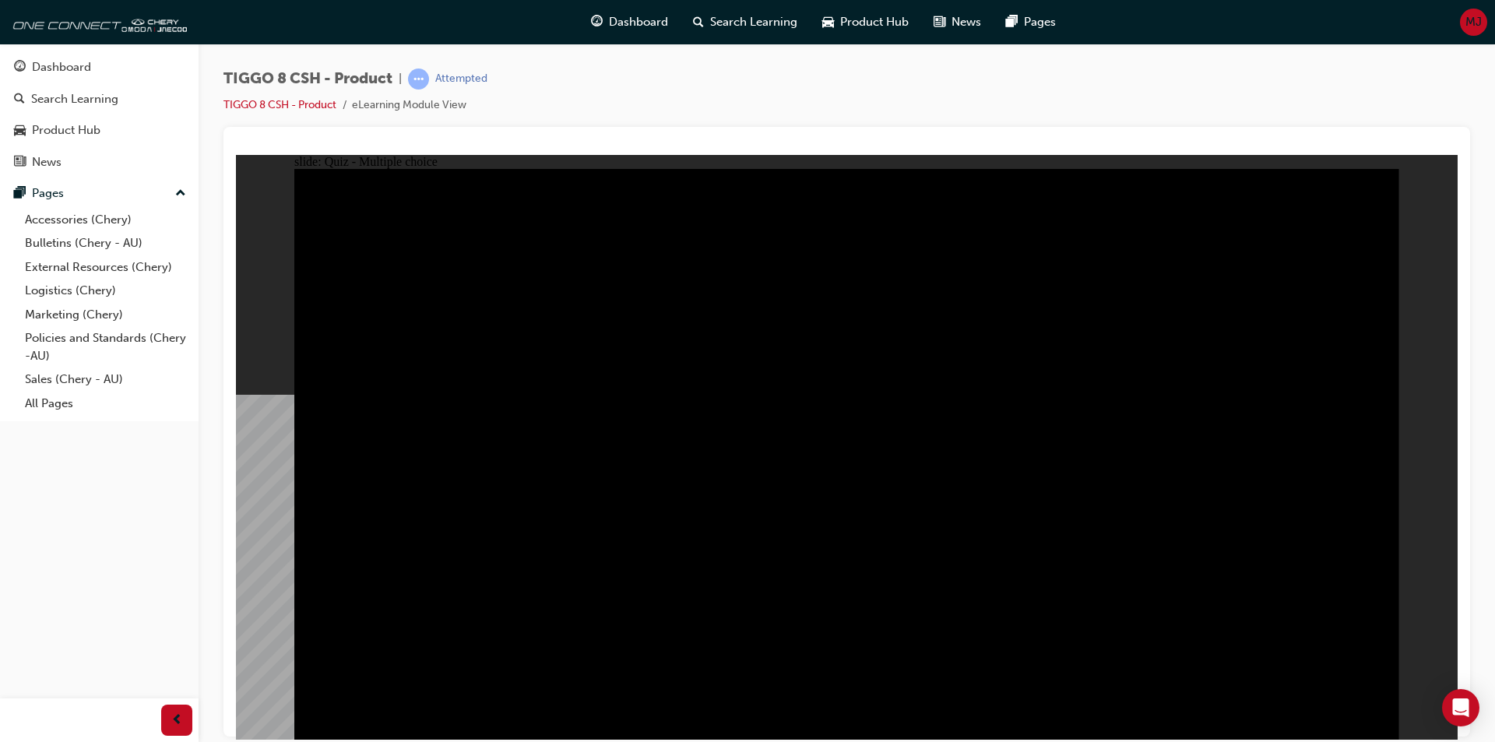
checkbox input "true"
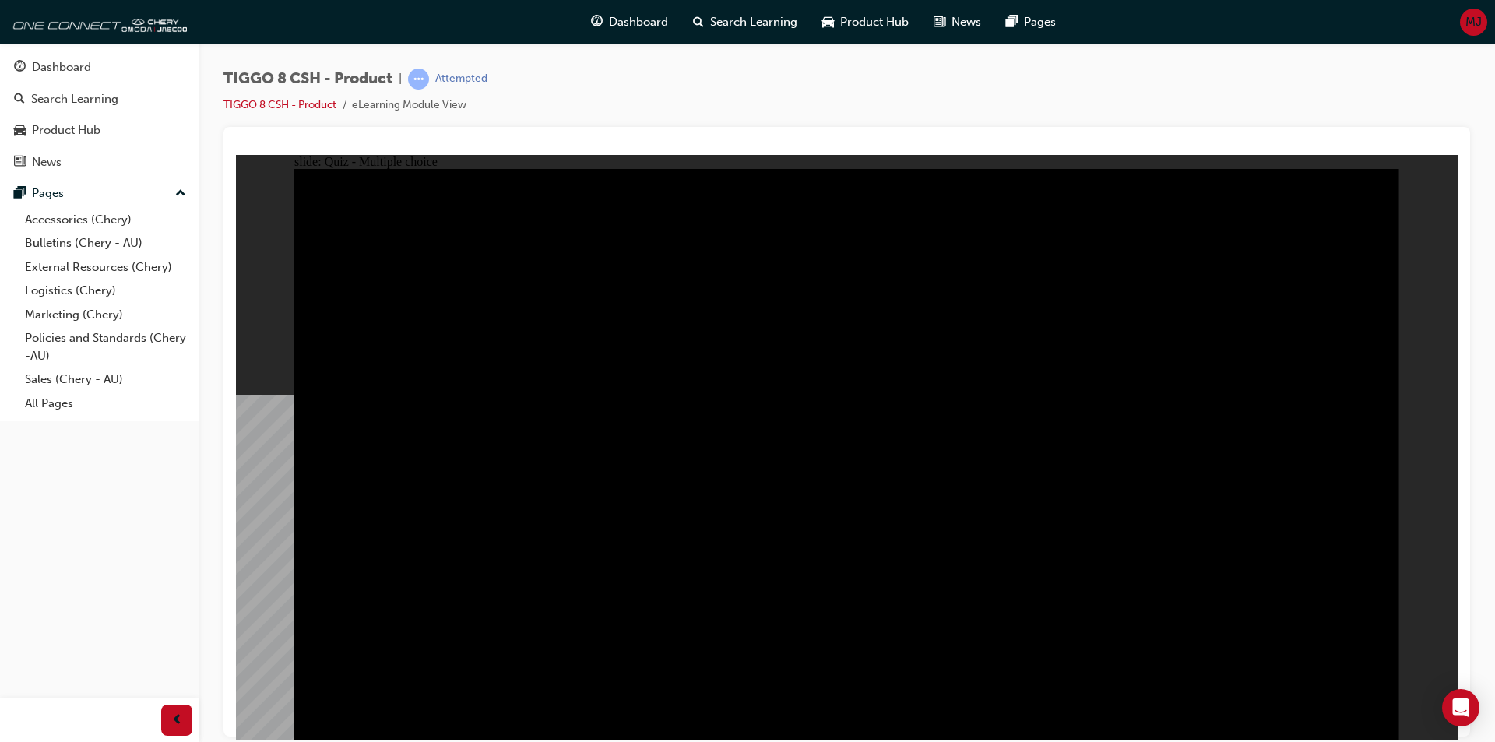
checkbox input "true"
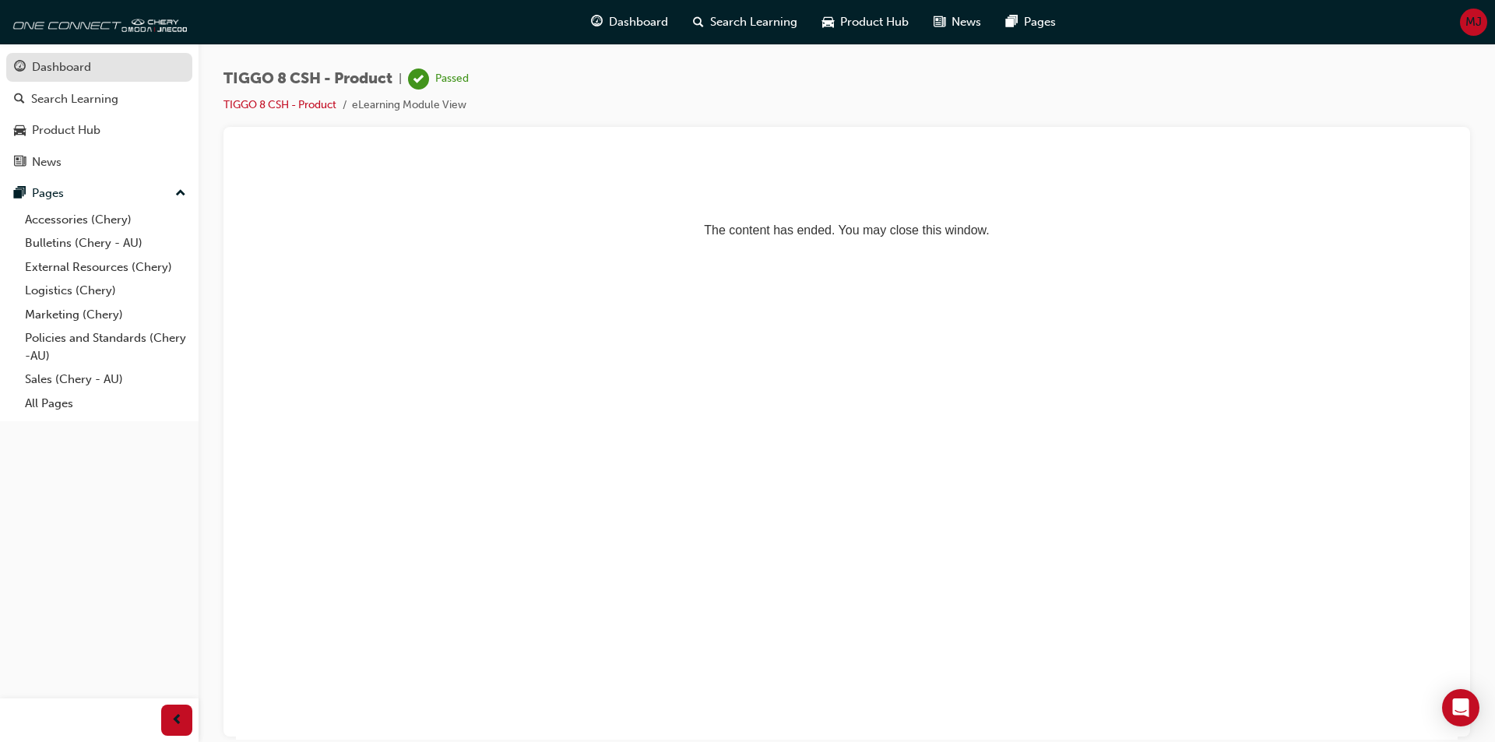
click at [57, 67] on div "Dashboard" at bounding box center [61, 67] width 59 height 18
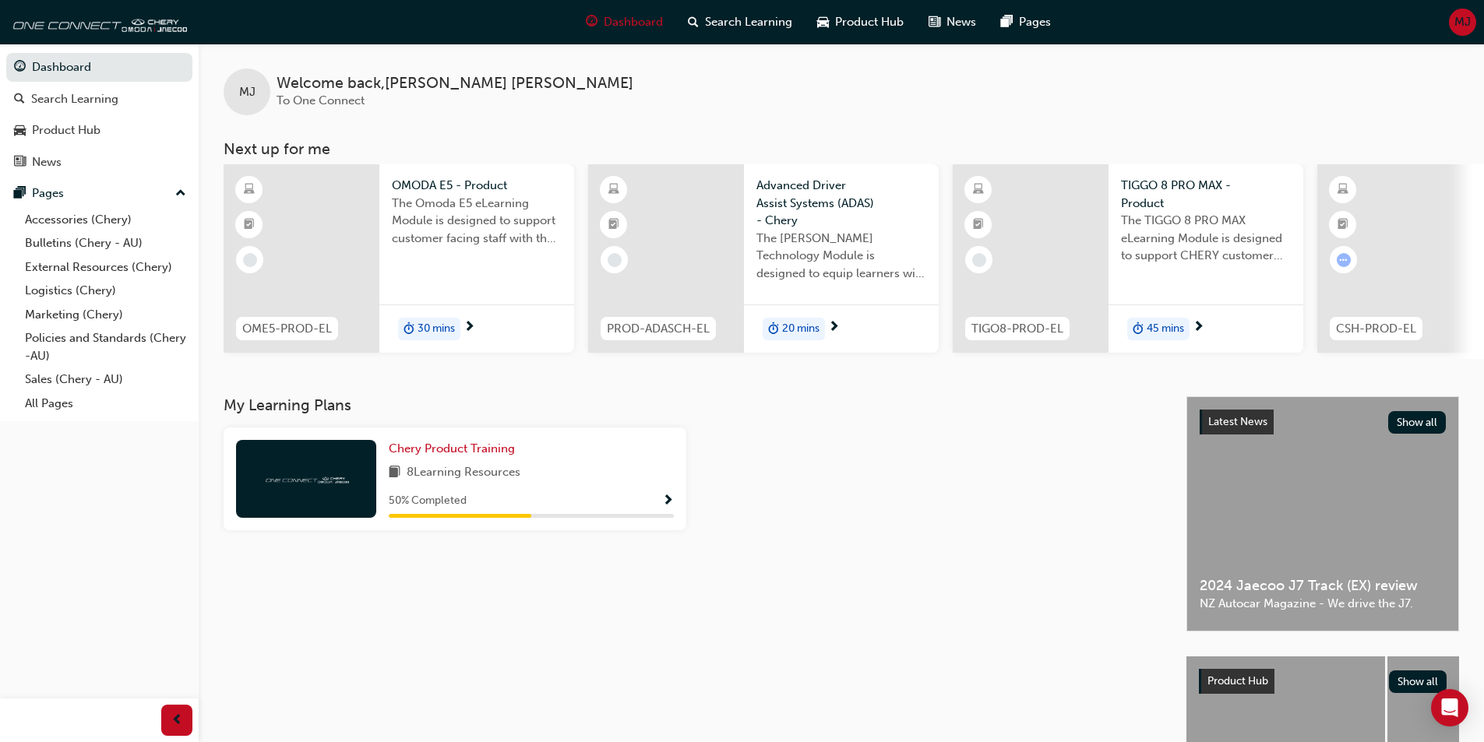
click at [662, 506] on span "Show Progress" at bounding box center [668, 502] width 12 height 14
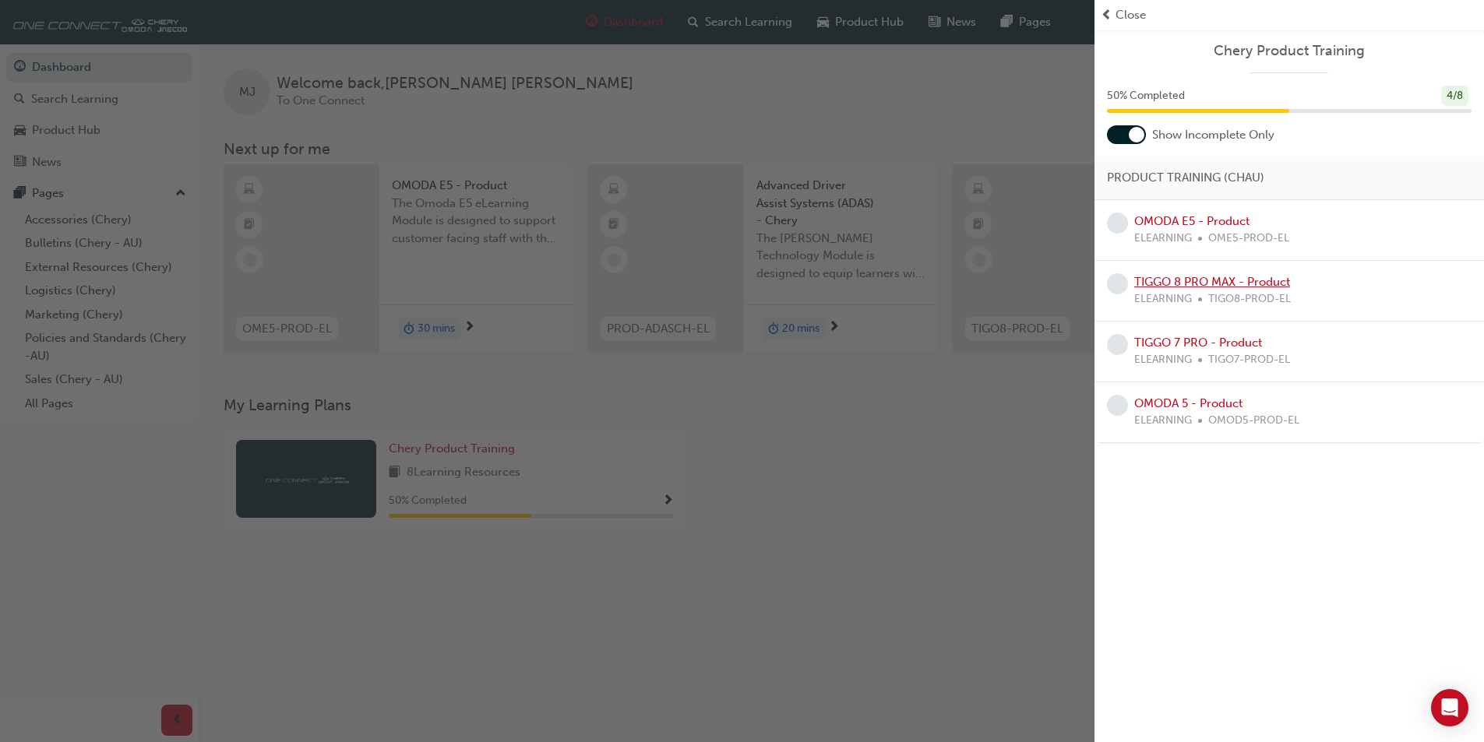
click at [1238, 281] on link "TIGGO 8 PRO MAX - Product" at bounding box center [1212, 282] width 156 height 14
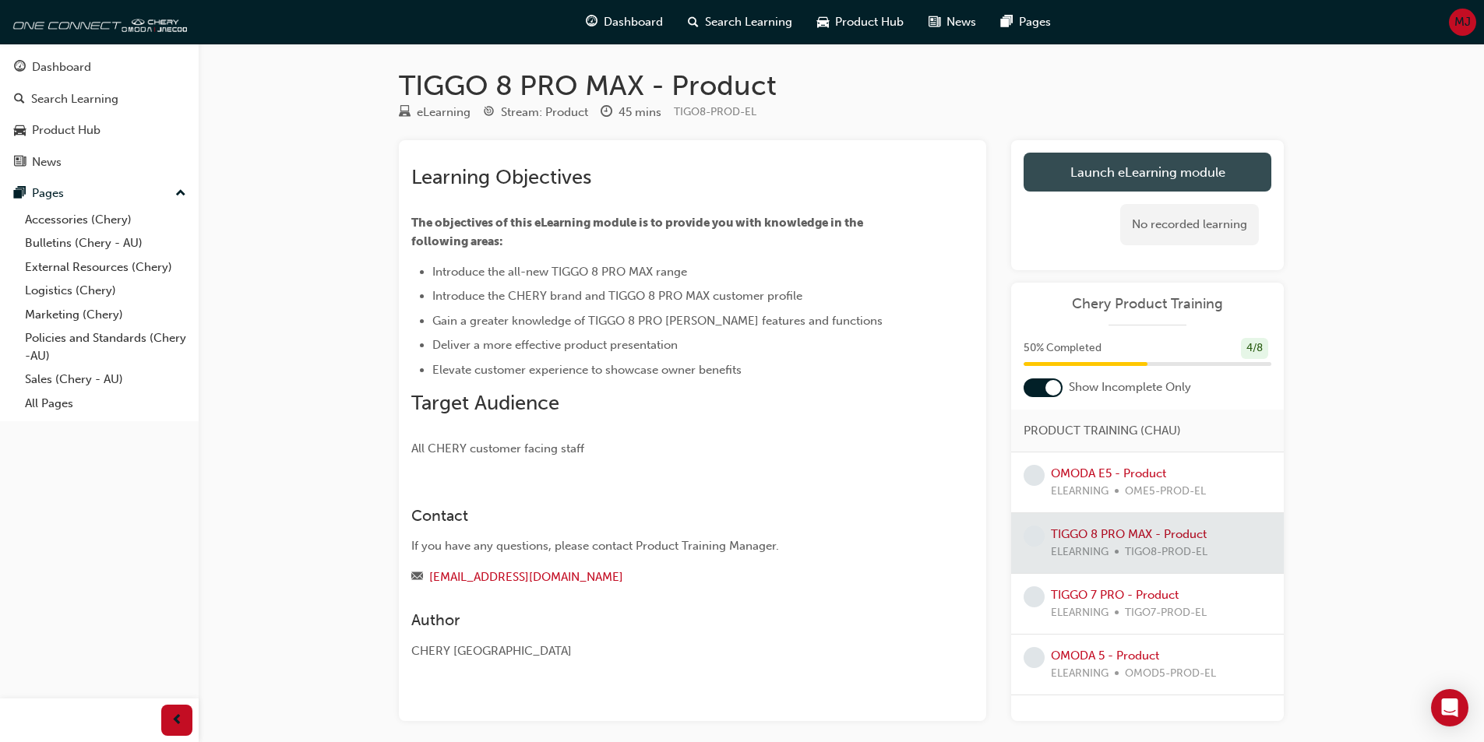
click at [1171, 188] on link "Launch eLearning module" at bounding box center [1147, 172] width 248 height 39
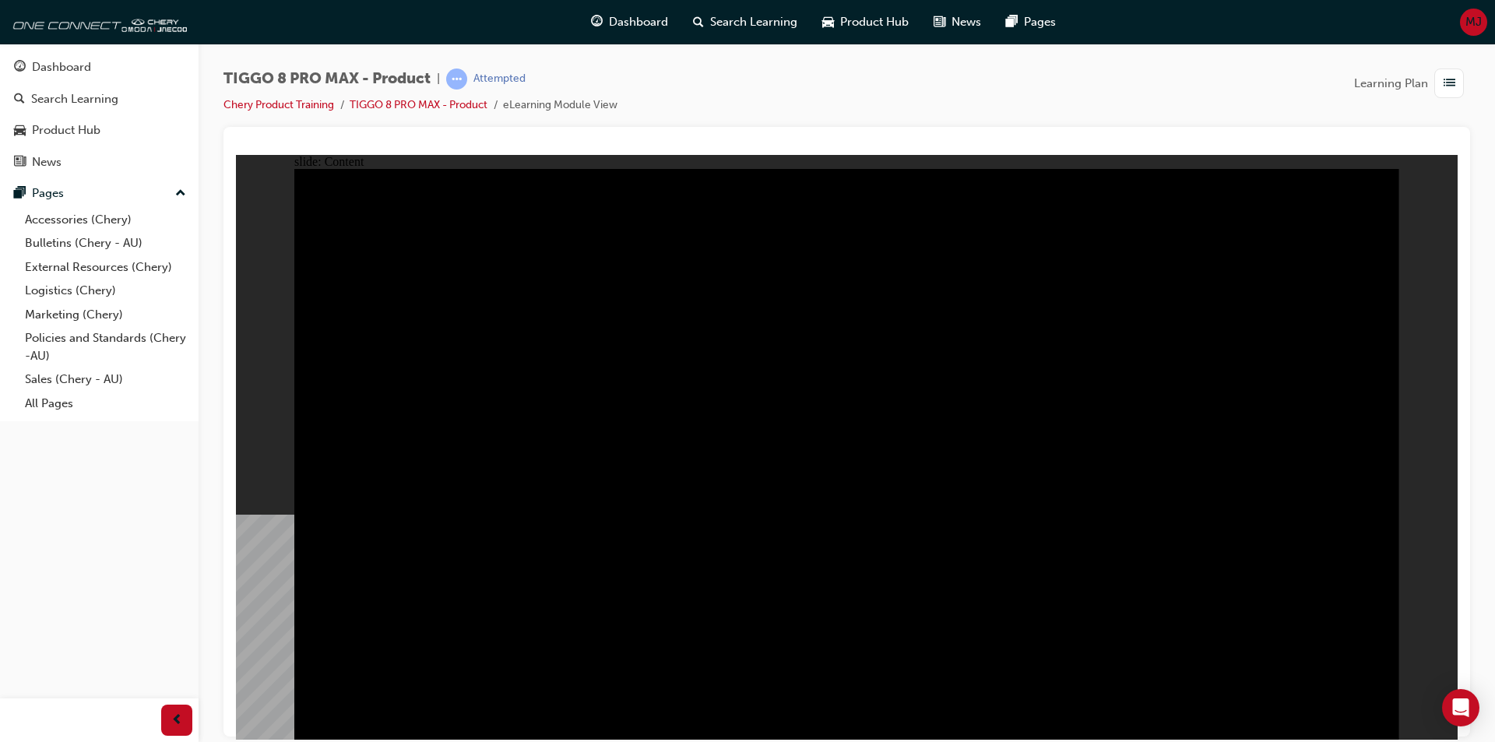
drag, startPoint x: 446, startPoint y: 438, endPoint x: 444, endPoint y: 451, distance: 12.6
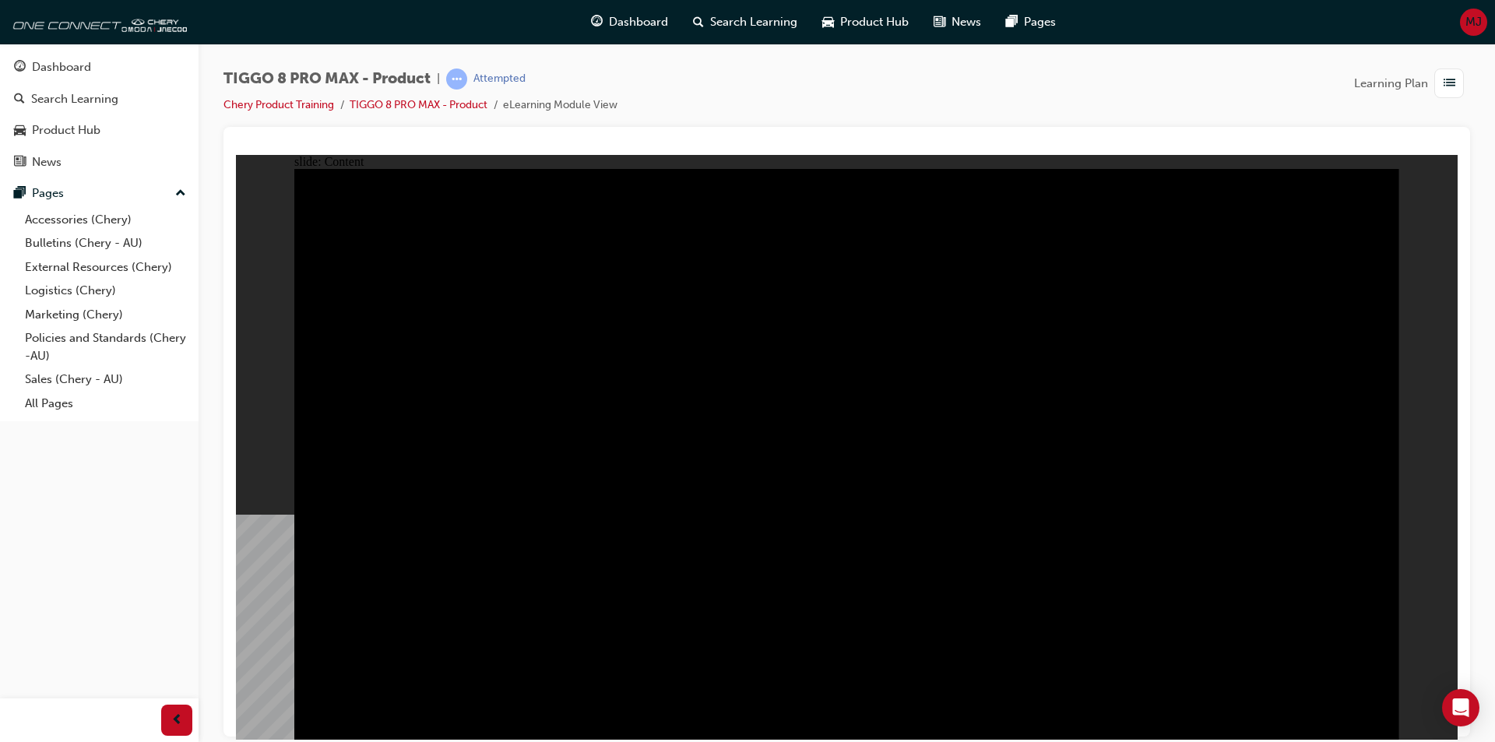
drag, startPoint x: 453, startPoint y: 565, endPoint x: 436, endPoint y: 621, distance: 58.4
drag, startPoint x: 403, startPoint y: 594, endPoint x: 410, endPoint y: 555, distance: 39.6
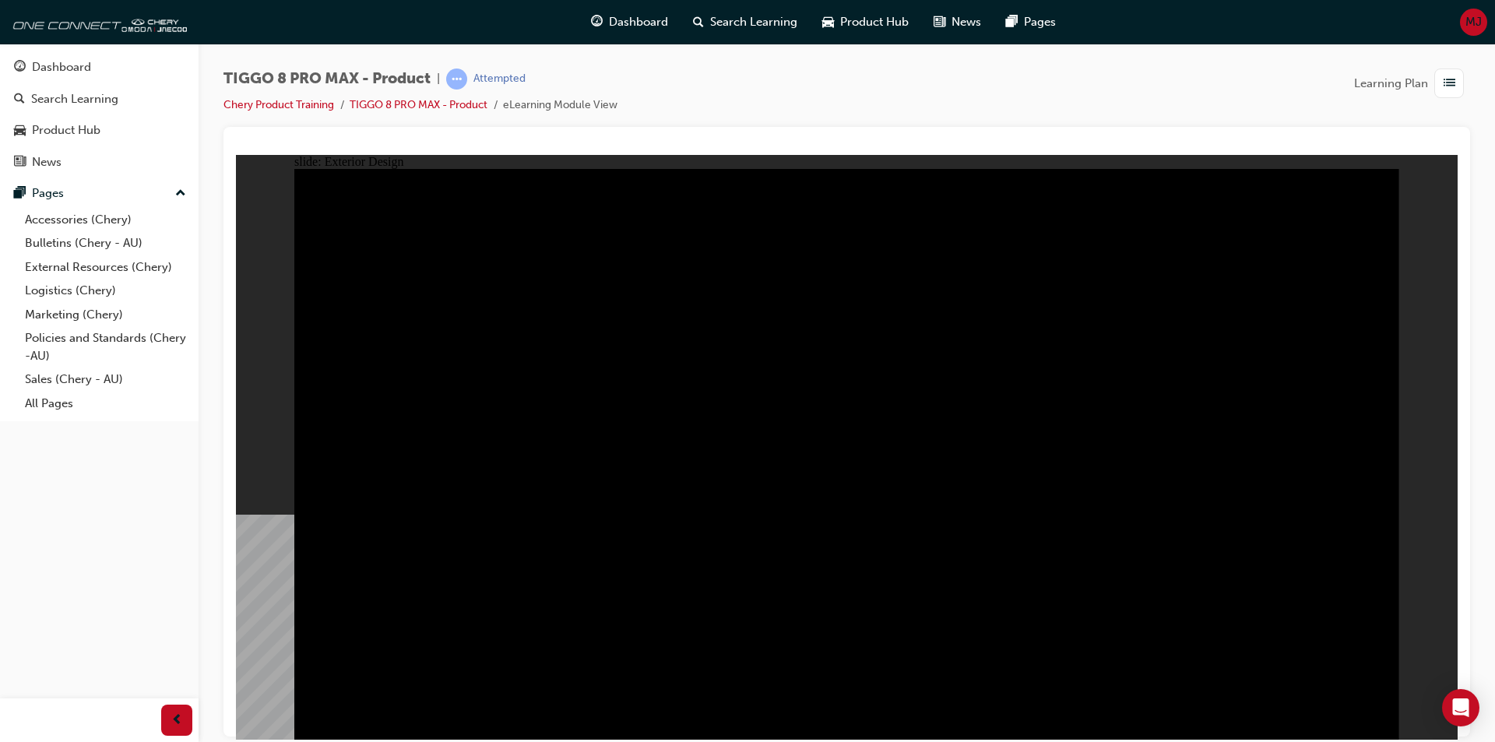
drag, startPoint x: 997, startPoint y: 562, endPoint x: 1007, endPoint y: 534, distance: 29.8
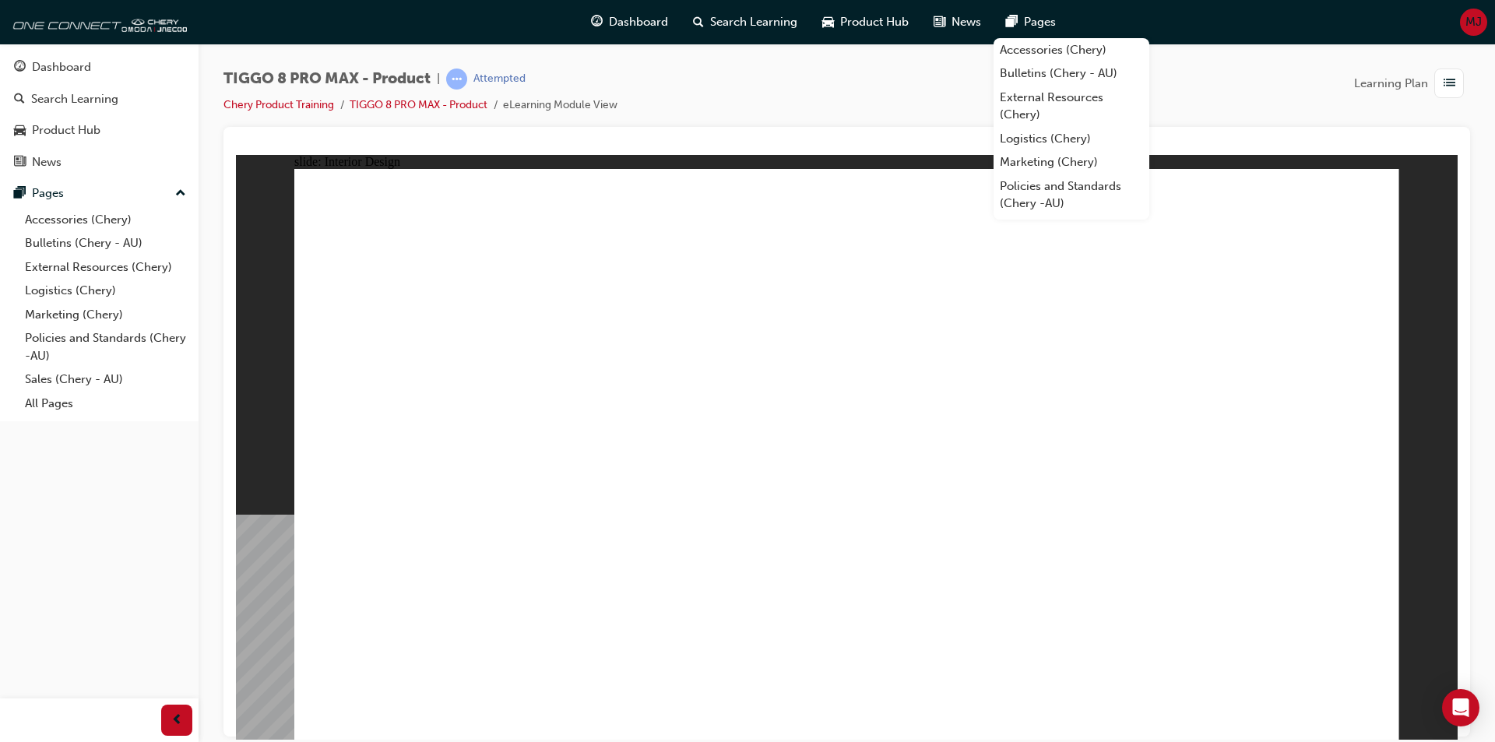
click at [1242, 52] on div "TIGGO 8 PRO MAX - Product | Attempted Chery Product Training TIGGO 8 PRO MAX - …" at bounding box center [847, 374] width 1297 height 660
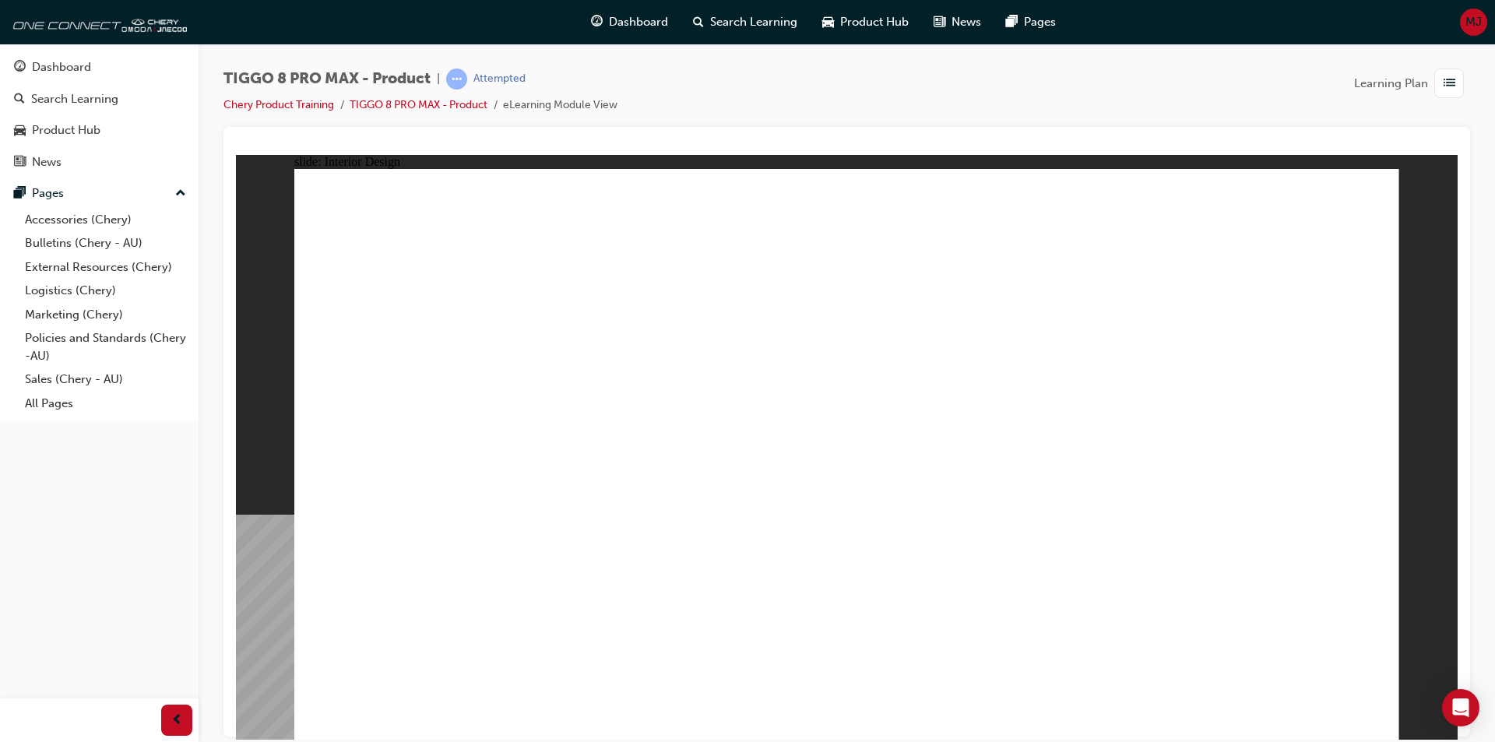
drag, startPoint x: 1252, startPoint y: 111, endPoint x: 1245, endPoint y: 133, distance: 22.9
click at [1252, 111] on div "TIGGO 8 PRO MAX - Product | Attempted Chery Product Training TIGGO 8 PRO MAX - …" at bounding box center [847, 98] width 1247 height 58
